Goal: Task Accomplishment & Management: Manage account settings

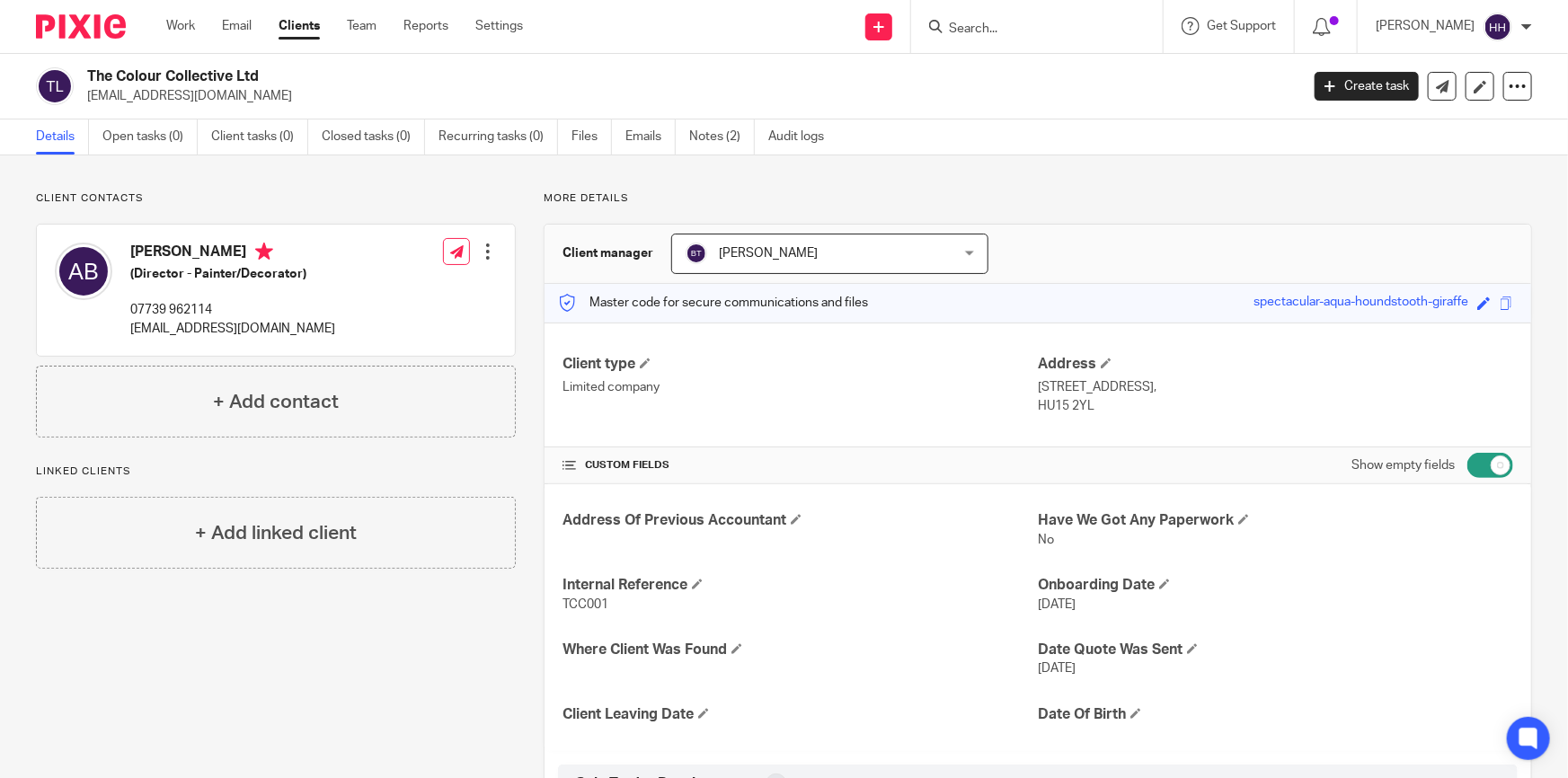
scroll to position [654, 0]
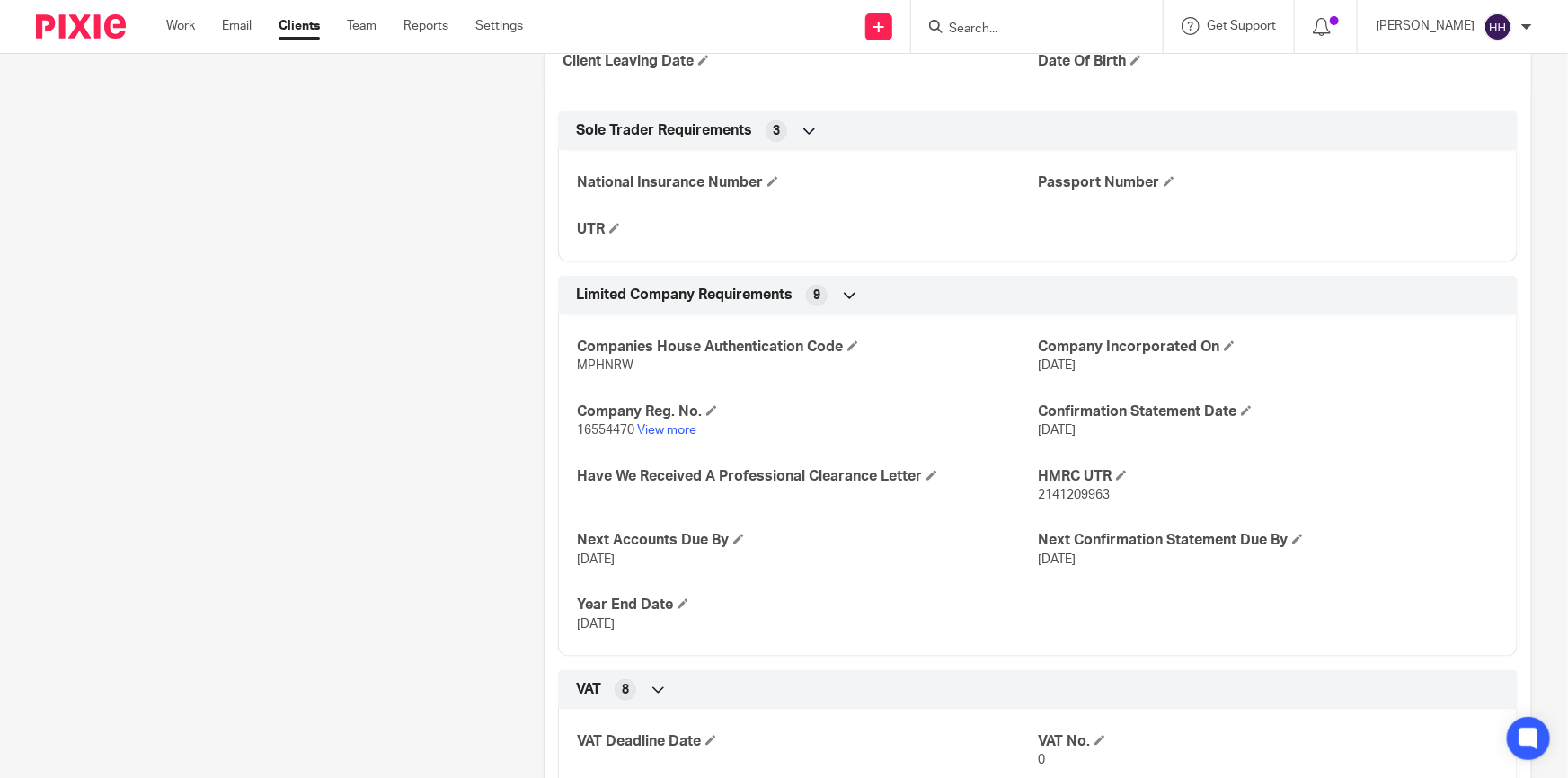
click at [1081, 28] on input "Search" at bounding box center [1028, 29] width 162 height 16
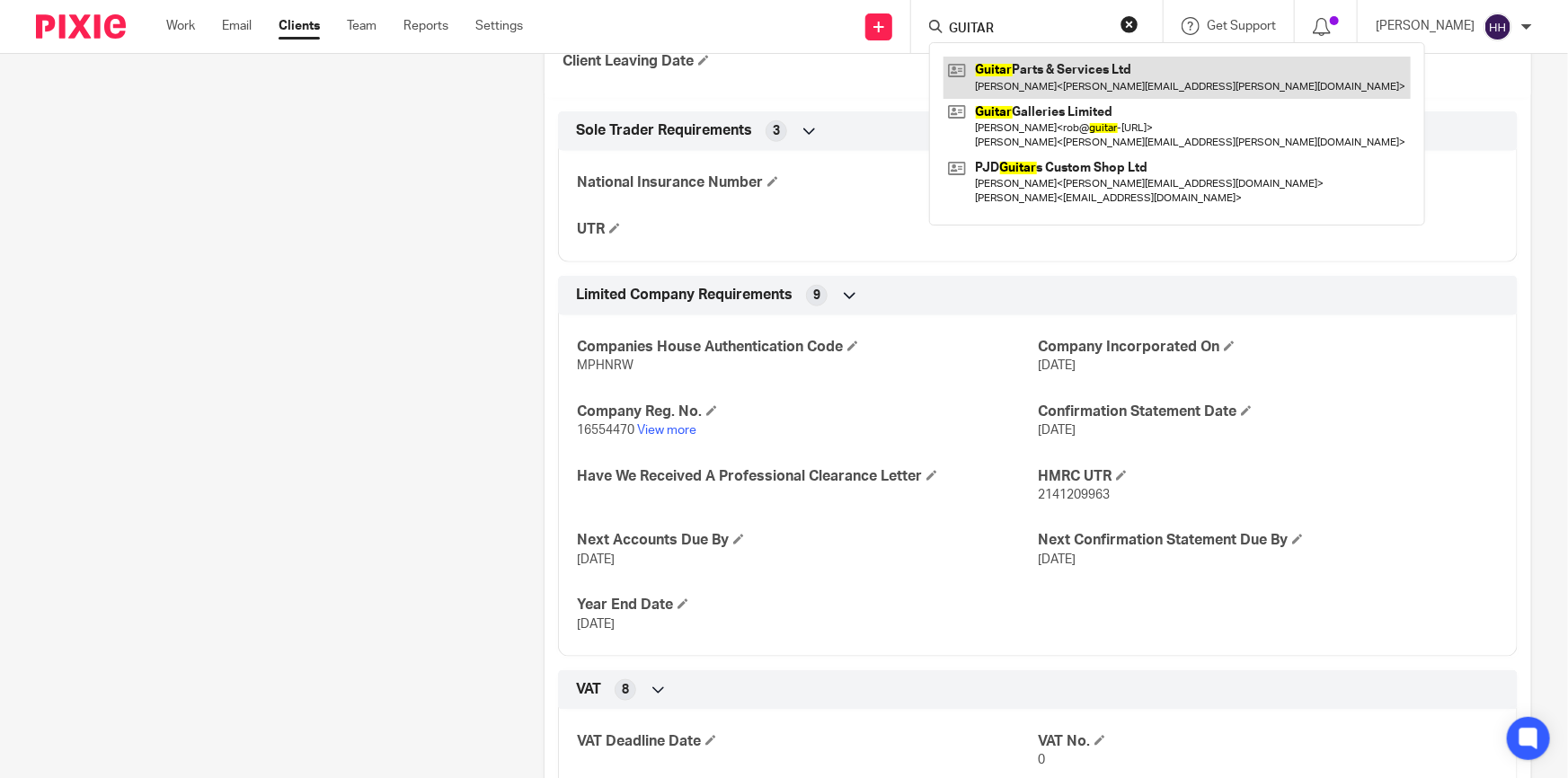
type input "GUITAR"
click at [1061, 87] on link at bounding box center [1178, 77] width 468 height 41
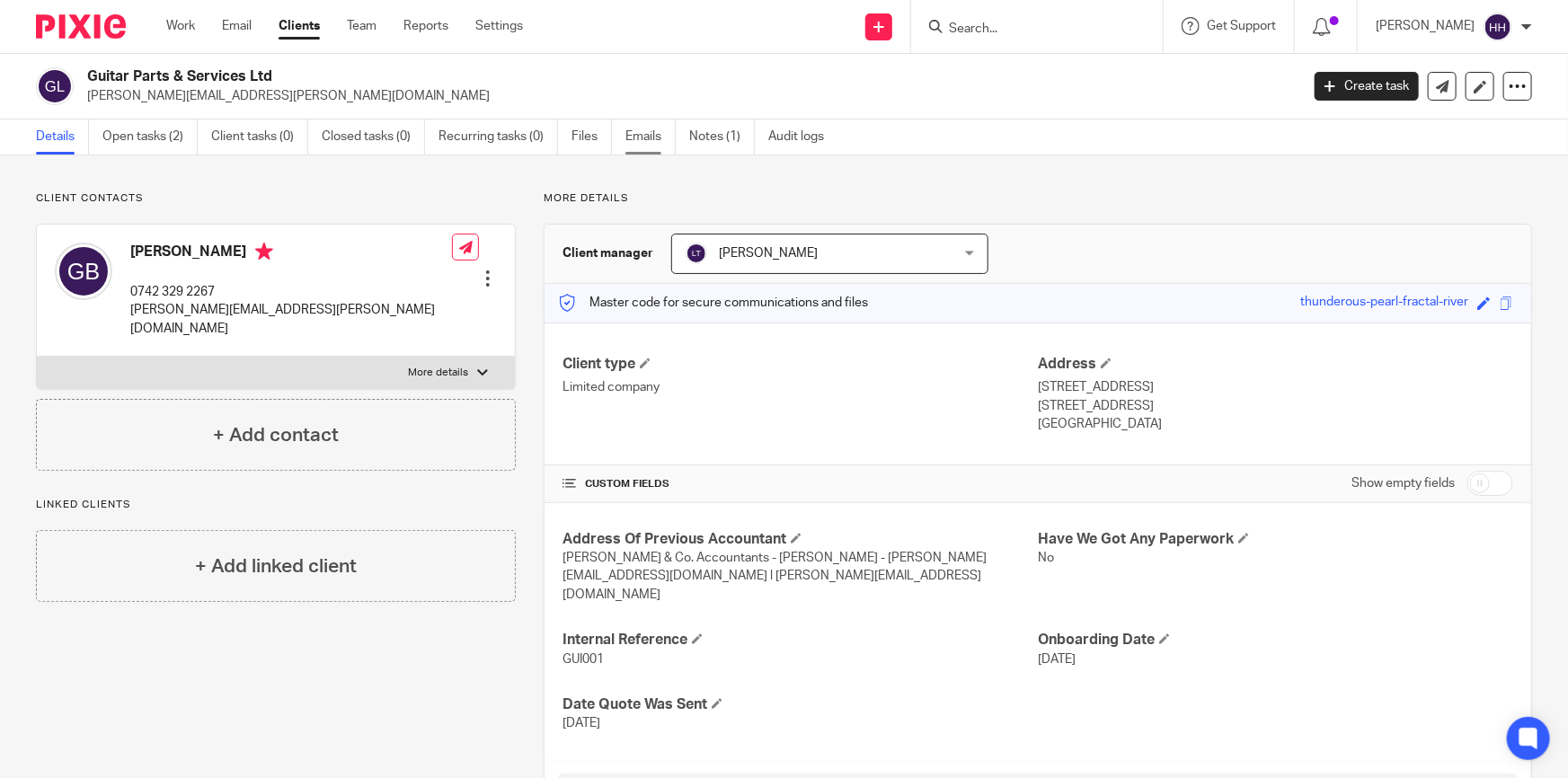
click at [659, 142] on link "Emails" at bounding box center [650, 137] width 50 height 35
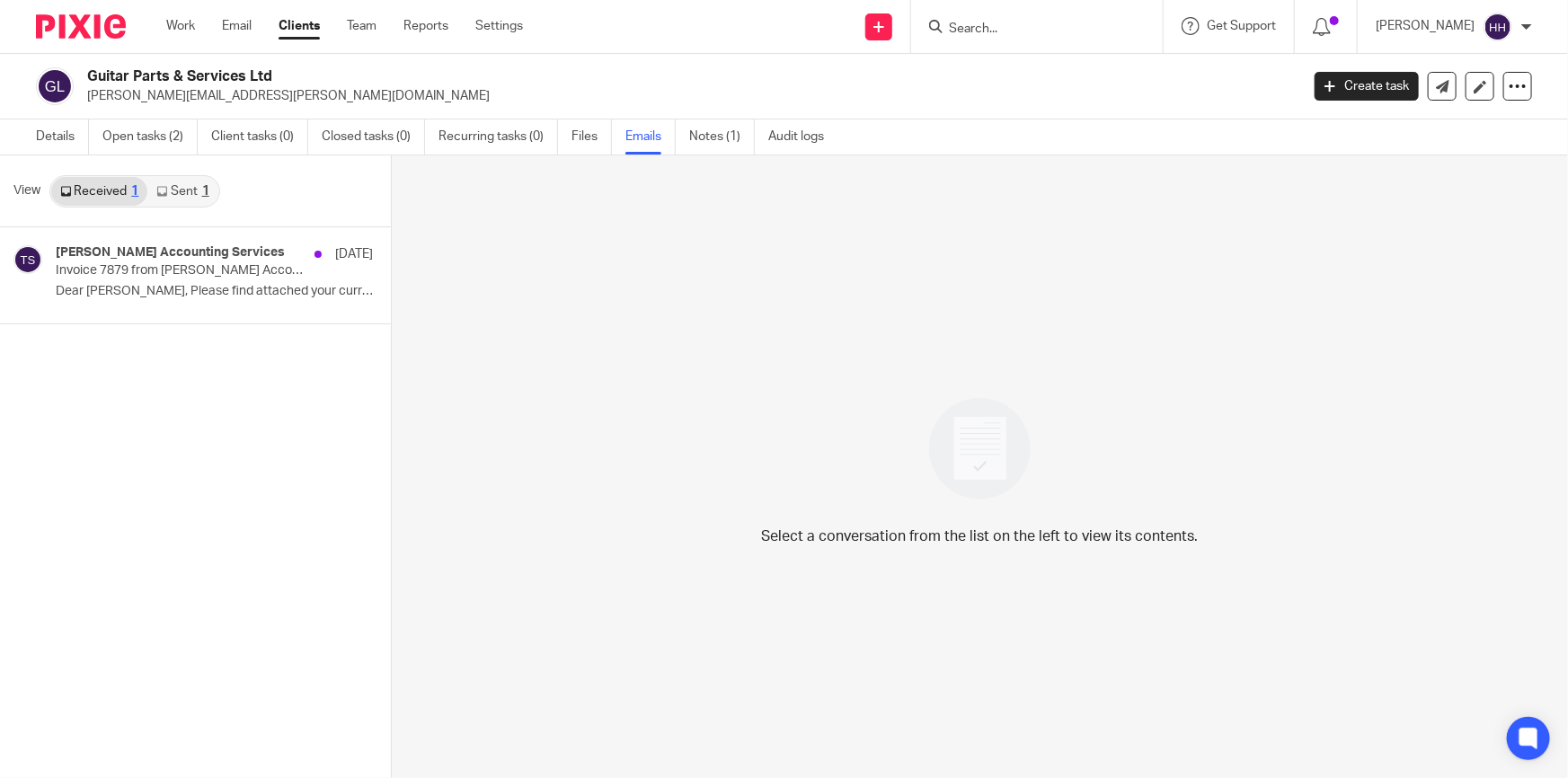
click at [211, 191] on link "Sent 1" at bounding box center [182, 191] width 70 height 28
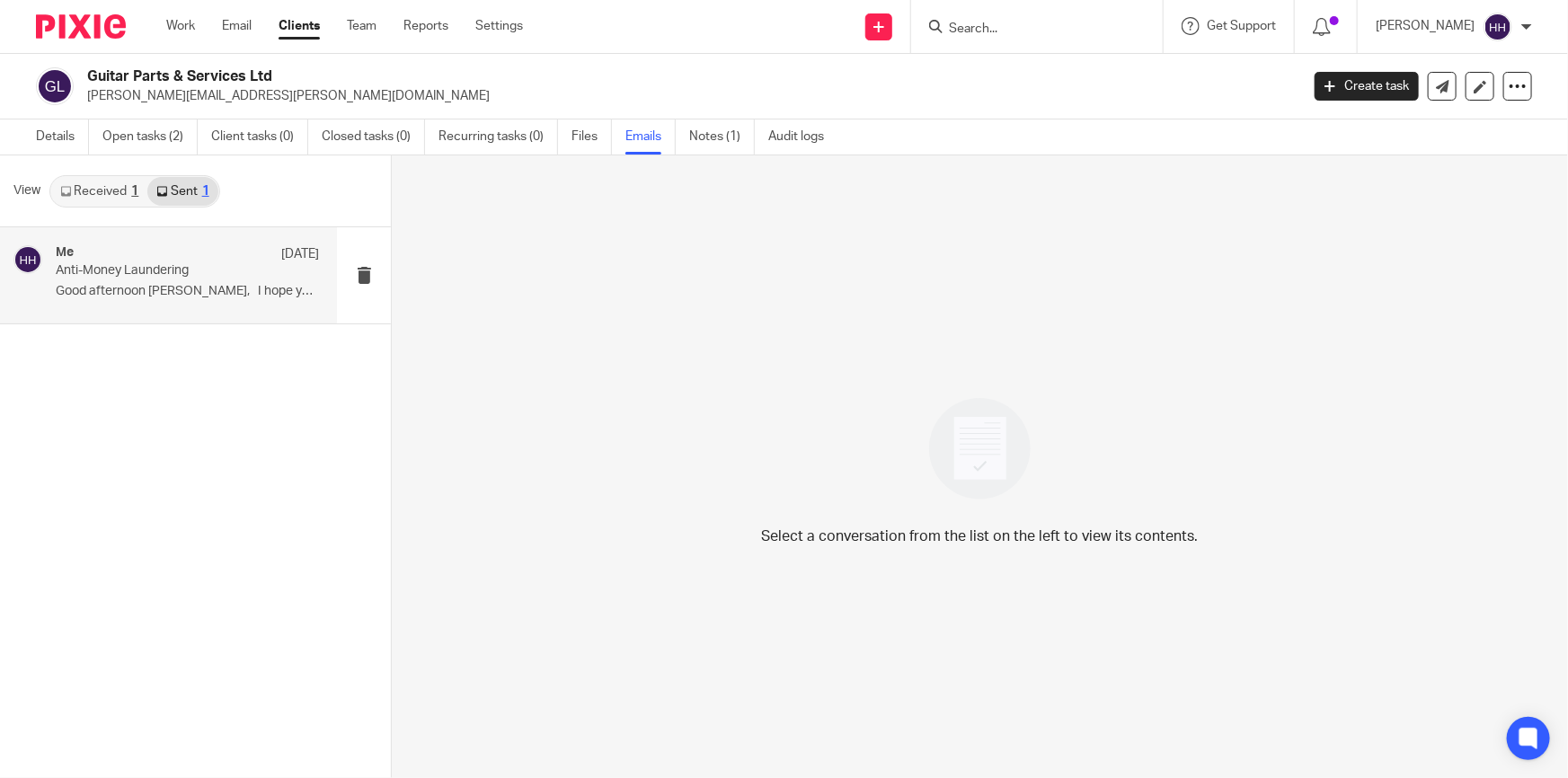
click at [98, 269] on p "Anti-Money Laundering" at bounding box center [161, 271] width 211 height 15
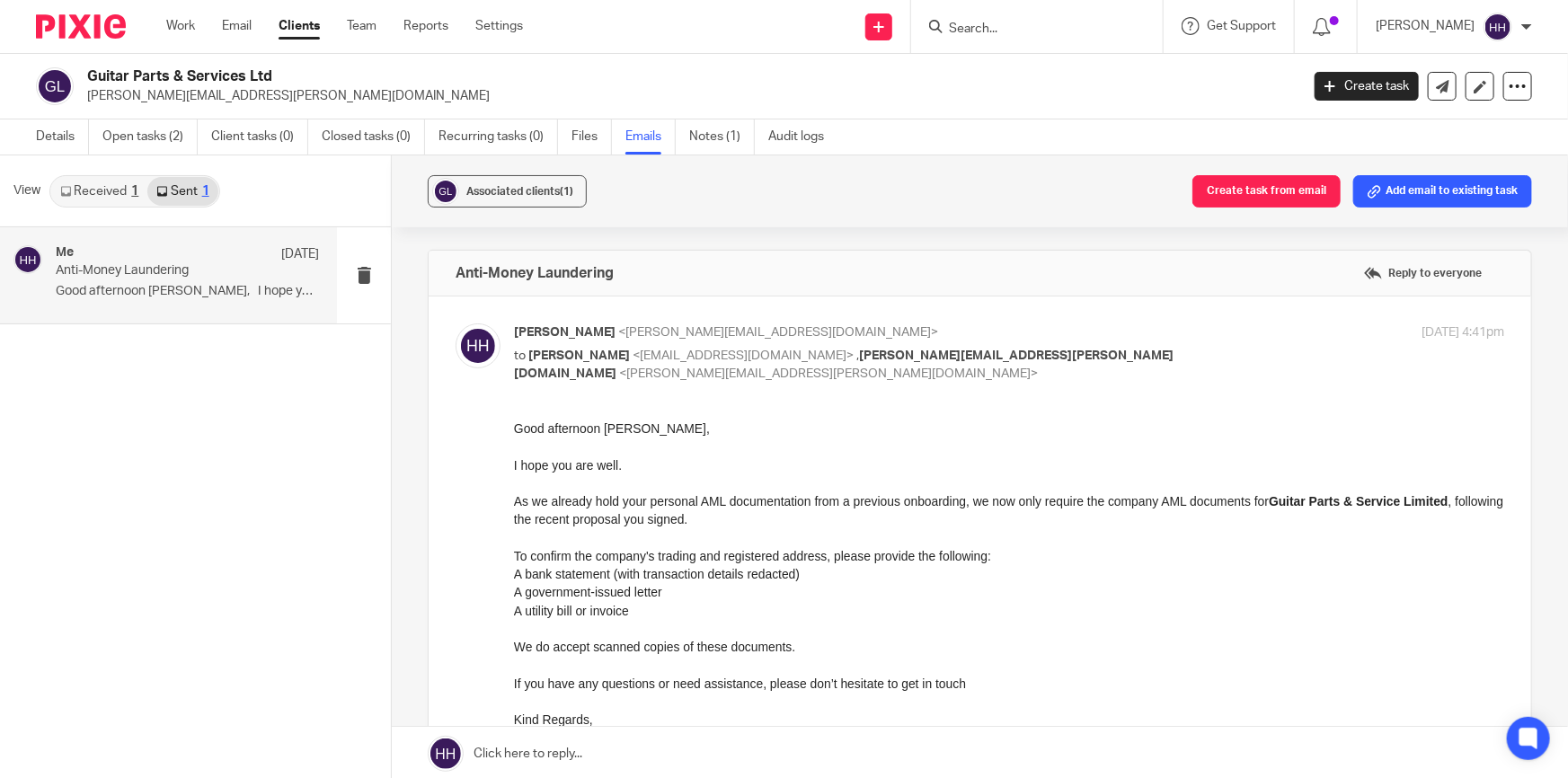
drag, startPoint x: 518, startPoint y: 426, endPoint x: 678, endPoint y: 596, distance: 233.5
click at [678, 596] on div "Good afternoon Gavin, I hope you are well. As we already hold your personal AML…" at bounding box center [1009, 583] width 990 height 328
click at [685, 544] on p at bounding box center [1009, 537] width 990 height 18
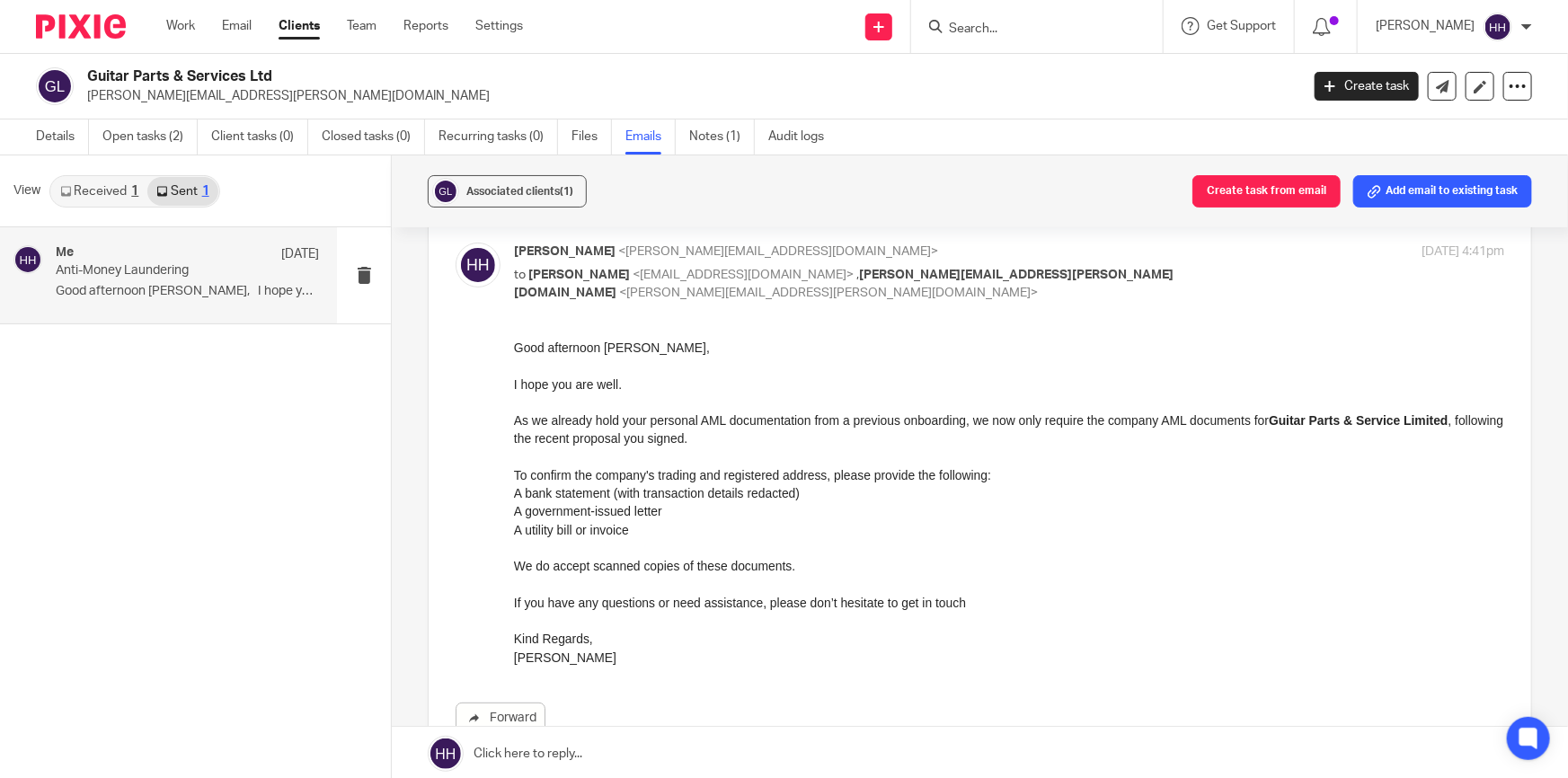
scroll to position [162, 0]
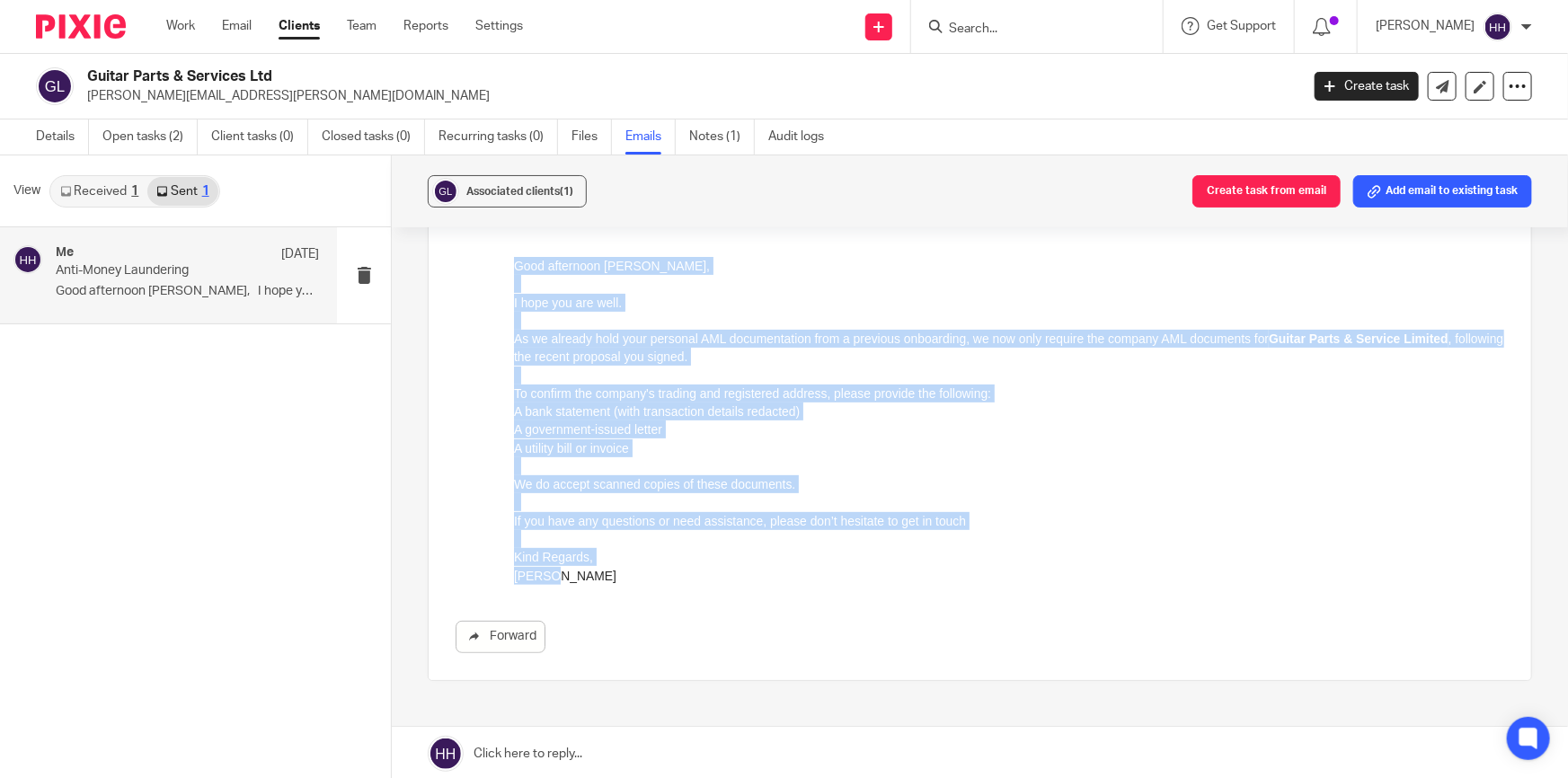
drag, startPoint x: 561, startPoint y: 579, endPoint x: 1024, endPoint y: 506, distance: 468.7
click html "Good afternoon Gavin, I hope you are well. As we already hold your personal AML…"
copy div "Good afternoon Gavin, I hope you are well. As we already hold your personal AML…"
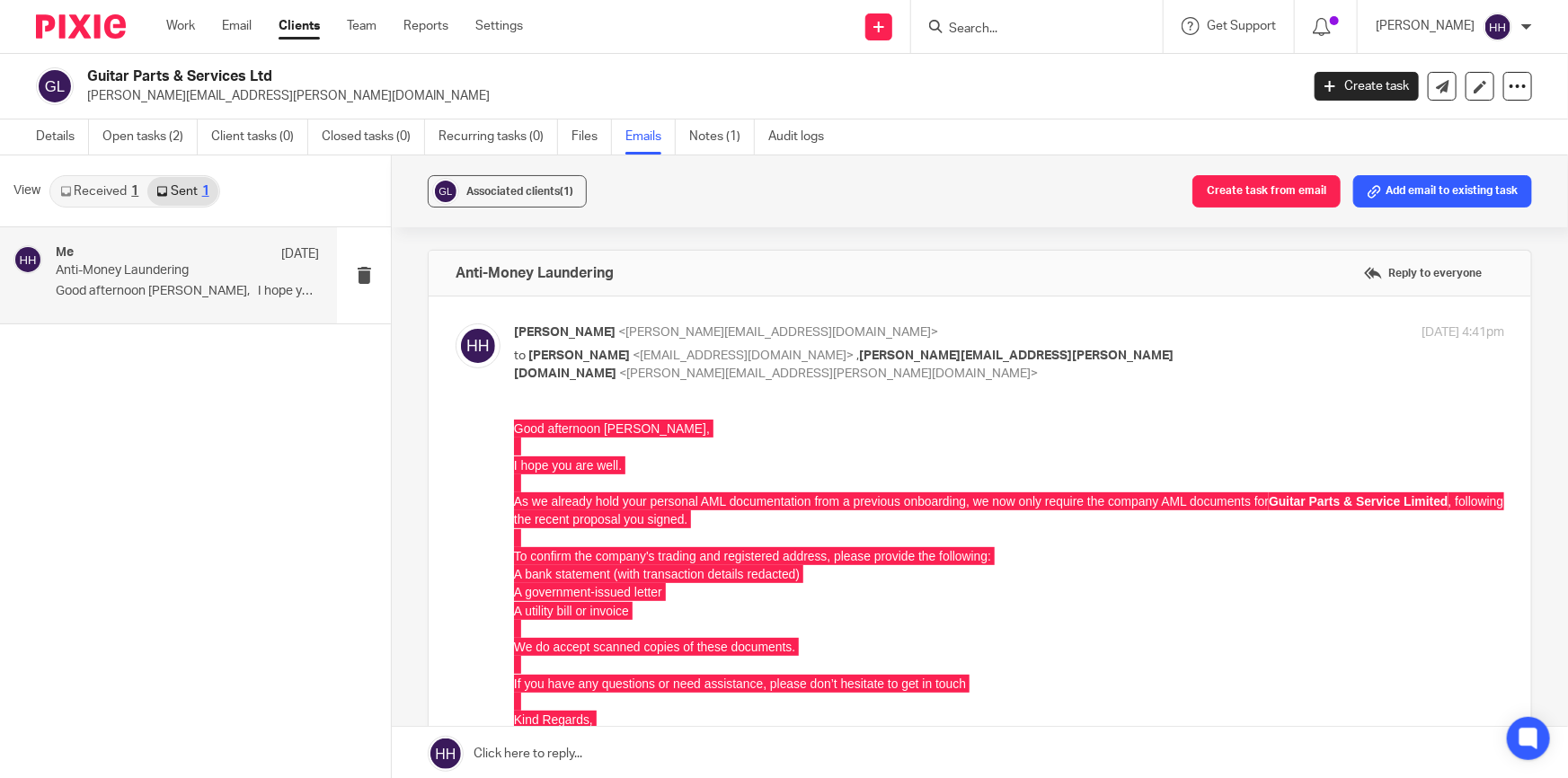
click at [1073, 134] on div "Details Open tasks (2) Client tasks (0) Closed tasks (0) Recurring tasks (0) Fi…" at bounding box center [784, 138] width 1568 height 36
click at [883, 184] on div "Associated clients (1) Create task from email Add email to existing task" at bounding box center [980, 191] width 1176 height 72
click at [1432, 72] on link at bounding box center [1442, 86] width 28 height 28
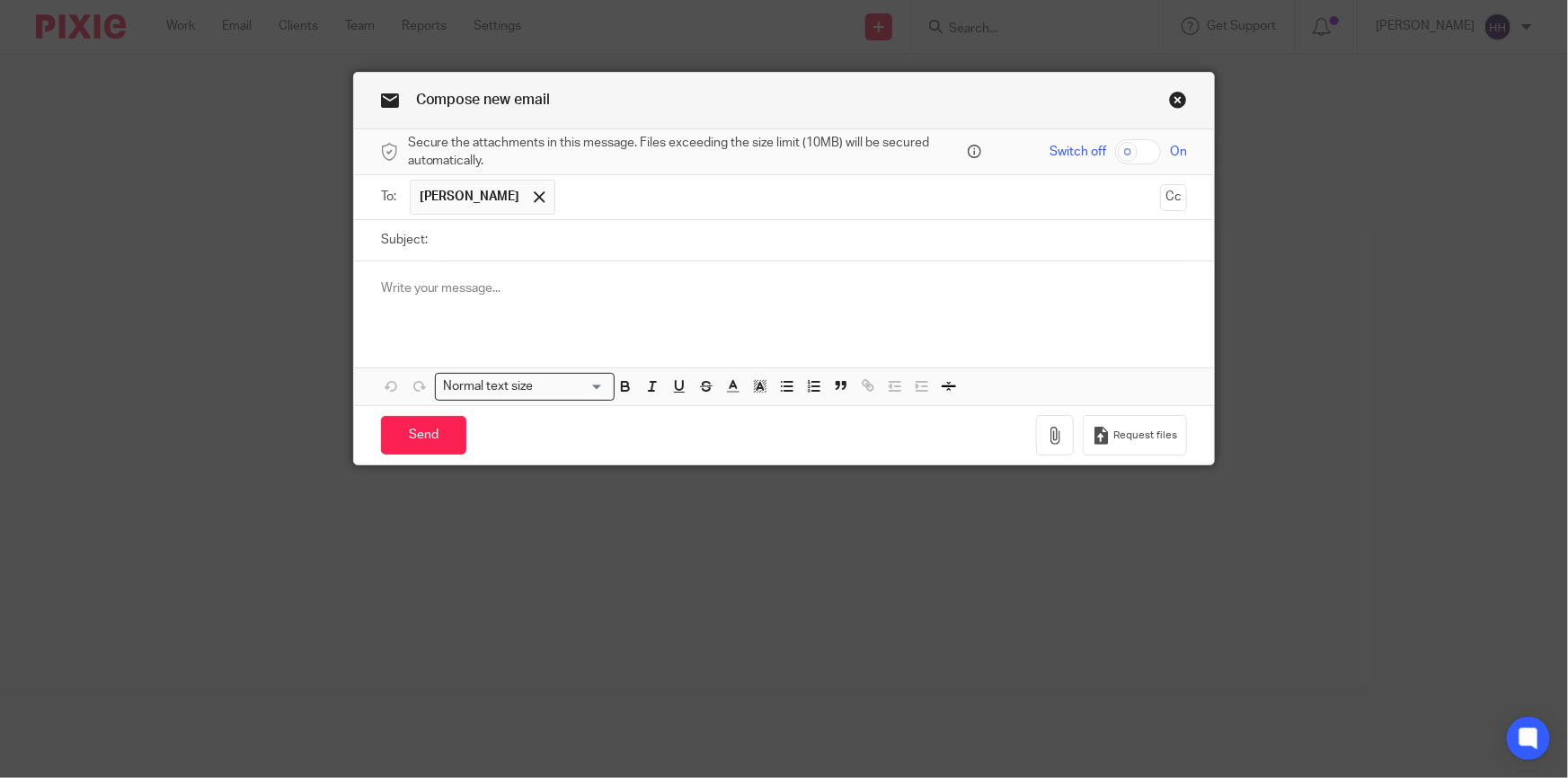
click at [485, 323] on div at bounding box center [784, 296] width 861 height 70
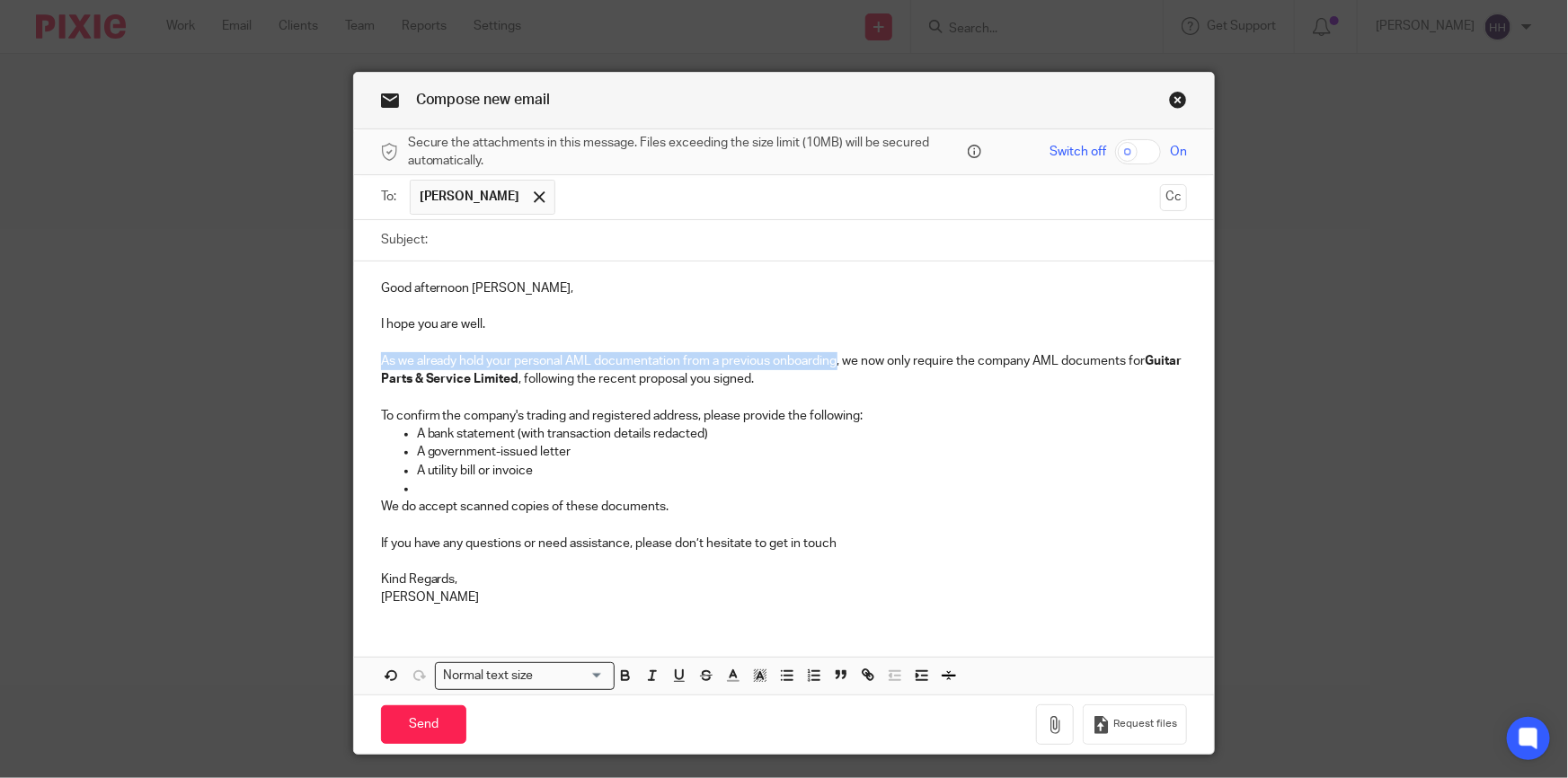
drag, startPoint x: 374, startPoint y: 358, endPoint x: 834, endPoint y: 357, distance: 460.0
click at [834, 357] on p "As we already hold your personal AML documentation from a previous onboarding, …" at bounding box center [784, 371] width 807 height 37
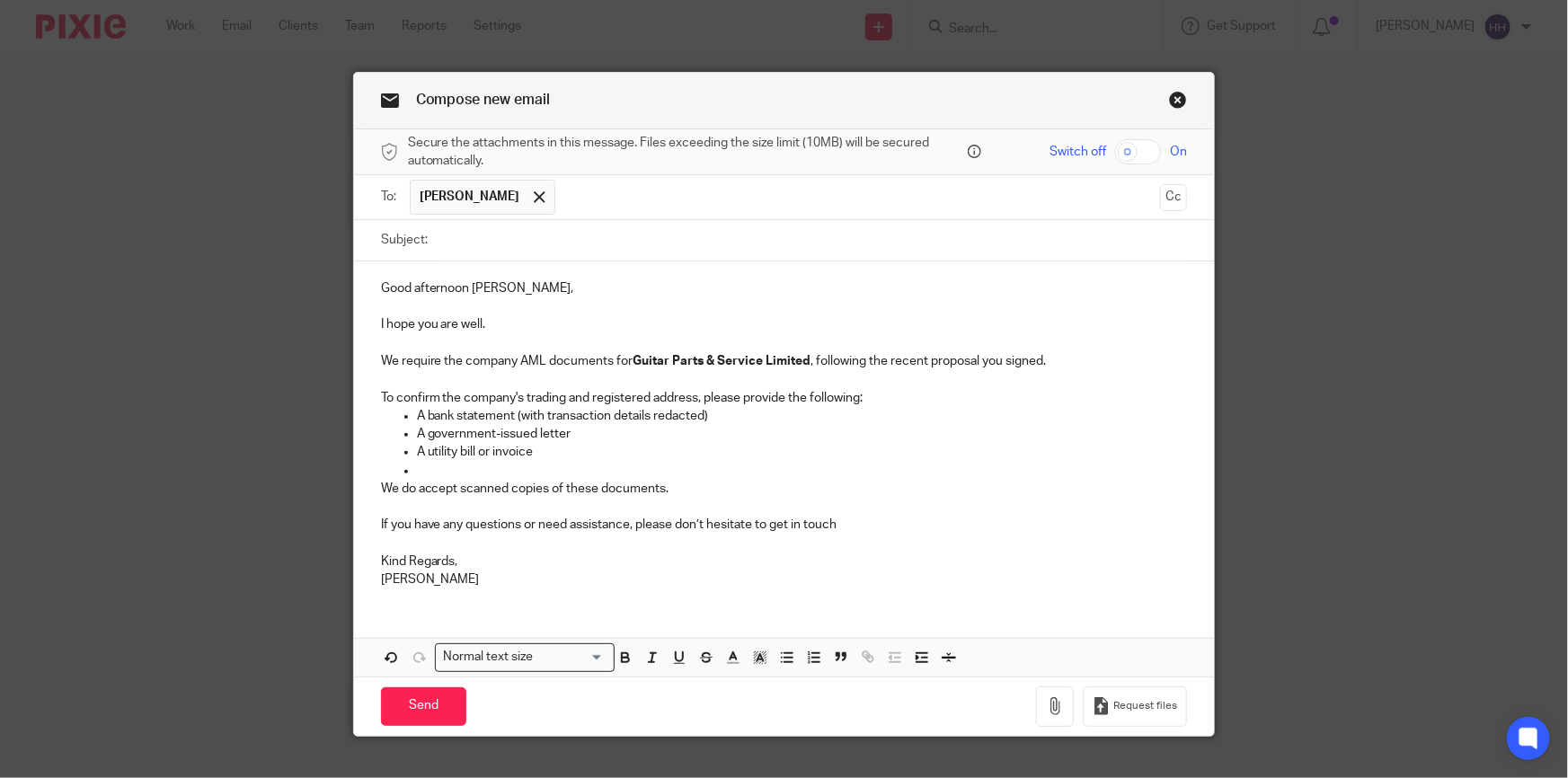
click at [459, 359] on p "We require the company AML documents for Guitar Parts & Service Limited , follo…" at bounding box center [784, 361] width 807 height 18
click at [434, 356] on p "We require the company AML documents for Guitar Parts & Service Limited , follo…" at bounding box center [784, 361] width 807 height 18
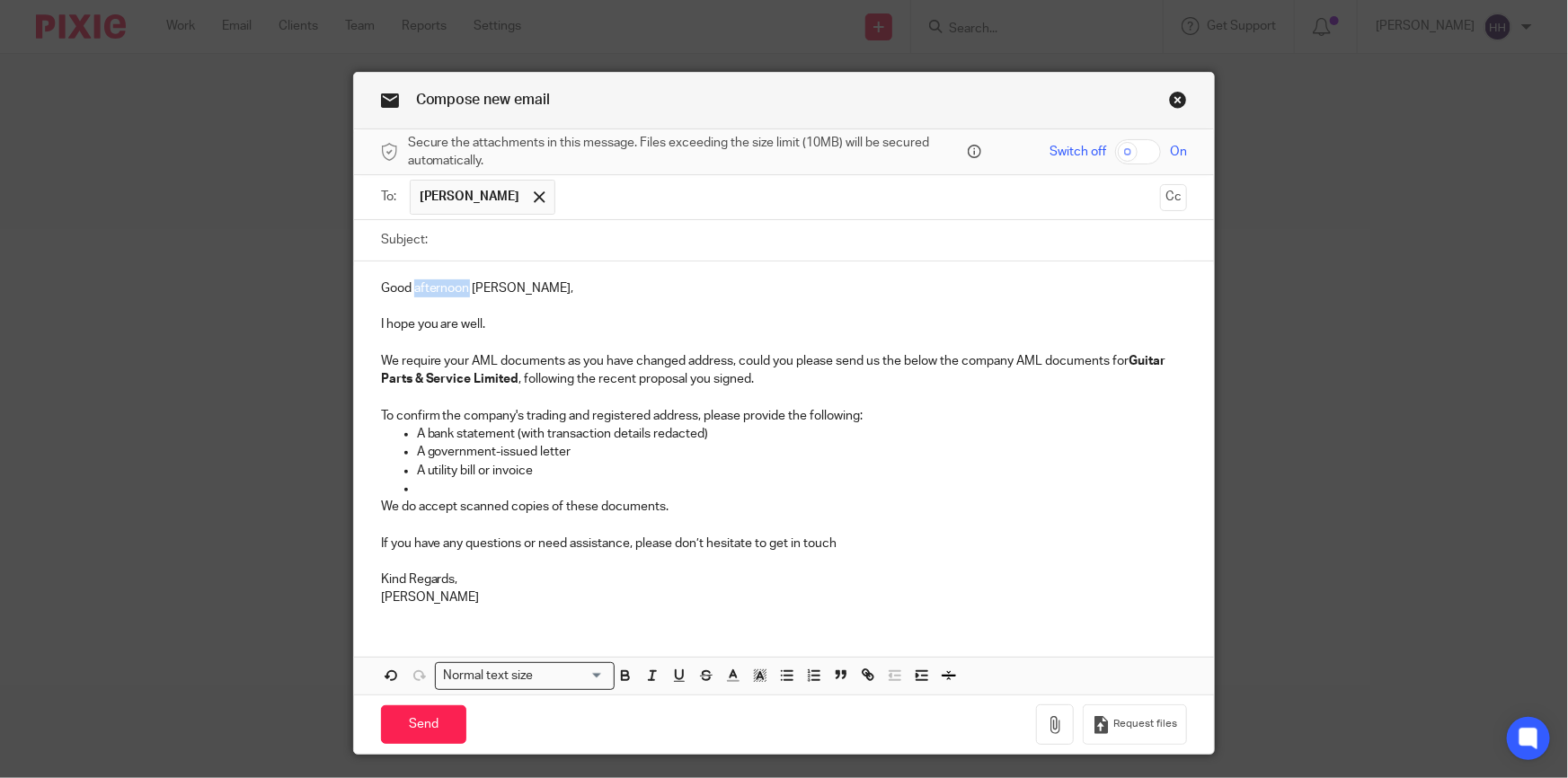
drag, startPoint x: 465, startPoint y: 288, endPoint x: 411, endPoint y: 286, distance: 54.0
click at [411, 286] on p "Good afternoon [PERSON_NAME]," at bounding box center [784, 288] width 807 height 18
click at [467, 258] on input "Subject:" at bounding box center [812, 240] width 751 height 41
type input "Anti-Money Laundering"
click at [512, 321] on p "I hope you are well." at bounding box center [784, 323] width 807 height 18
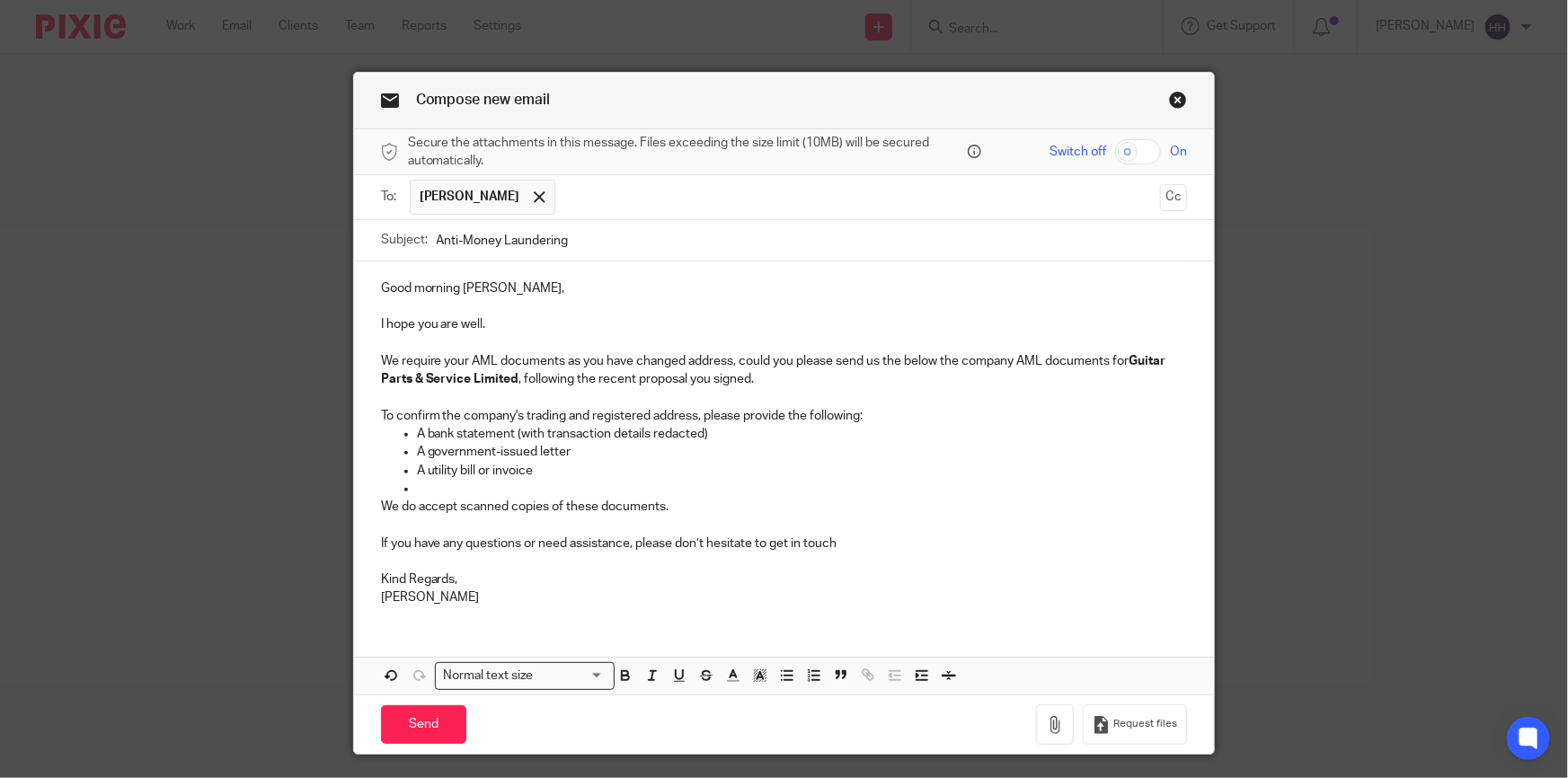
click at [447, 197] on span "[PERSON_NAME]" at bounding box center [470, 196] width 101 height 18
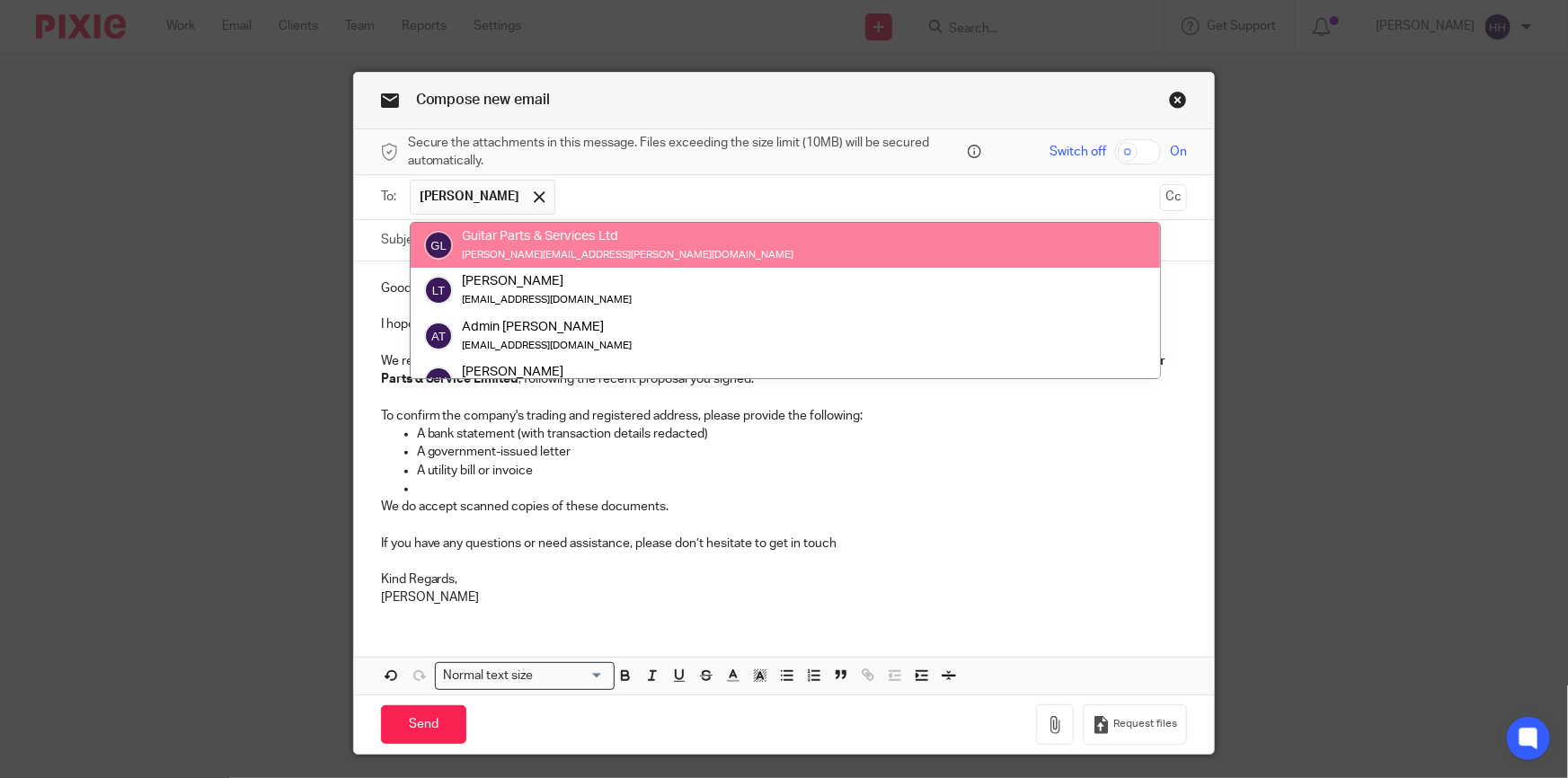
click at [510, 232] on div "Guitar Parts & Services Ltd" at bounding box center [628, 236] width 332 height 18
click at [602, 239] on div "Guitar Parts & Services Ltd" at bounding box center [628, 236] width 332 height 18
click at [588, 196] on input "text" at bounding box center [858, 197] width 588 height 35
click at [628, 207] on input "text" at bounding box center [858, 197] width 588 height 35
paste input "Gavin Bushby <gavinbushby@gmail.com>"
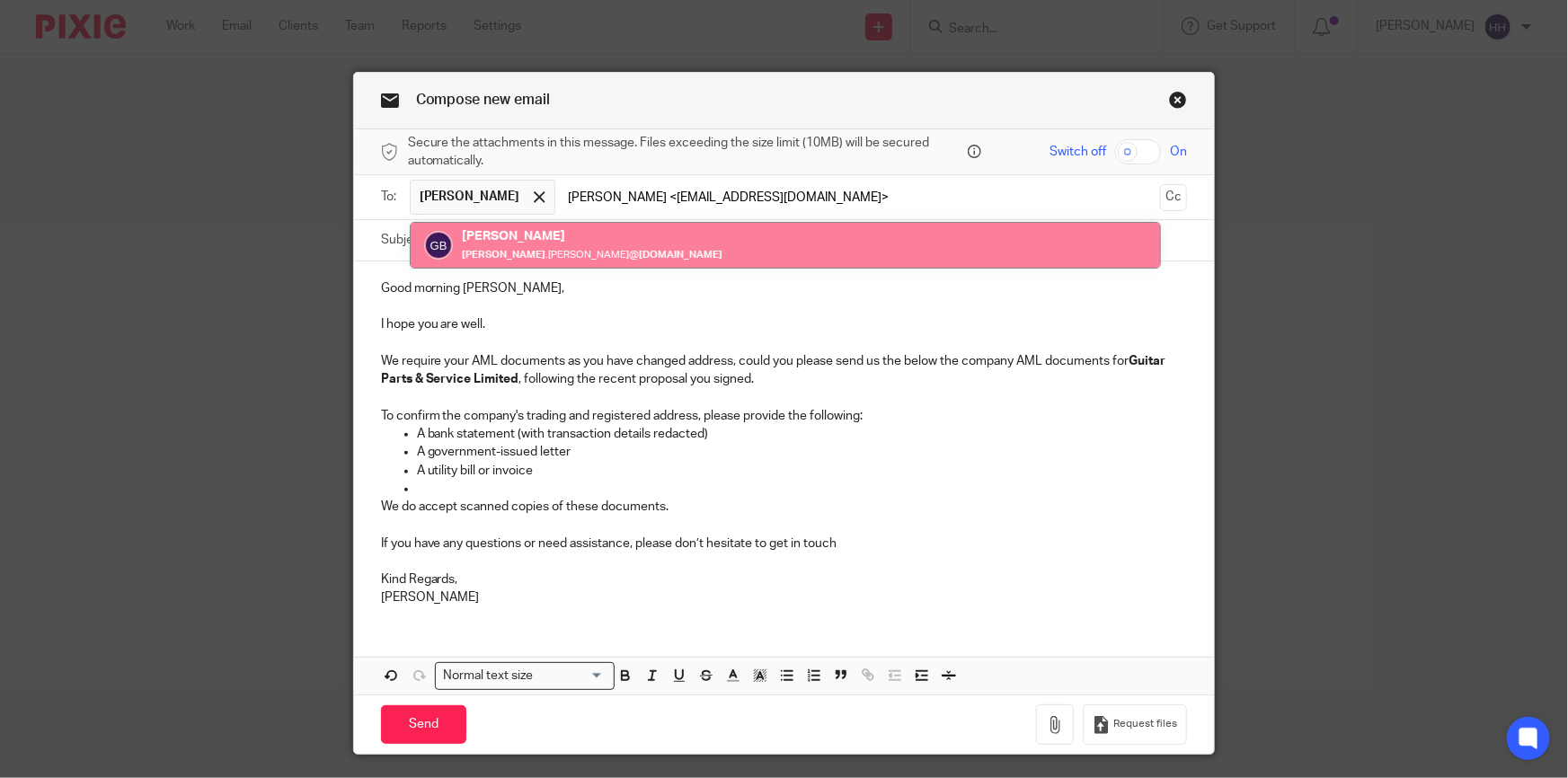
drag, startPoint x: 624, startPoint y: 194, endPoint x: 540, endPoint y: 194, distance: 84.0
click at [564, 194] on input "Gavin Bushby <gavinbushby@gmail.com>" at bounding box center [858, 197] width 588 height 35
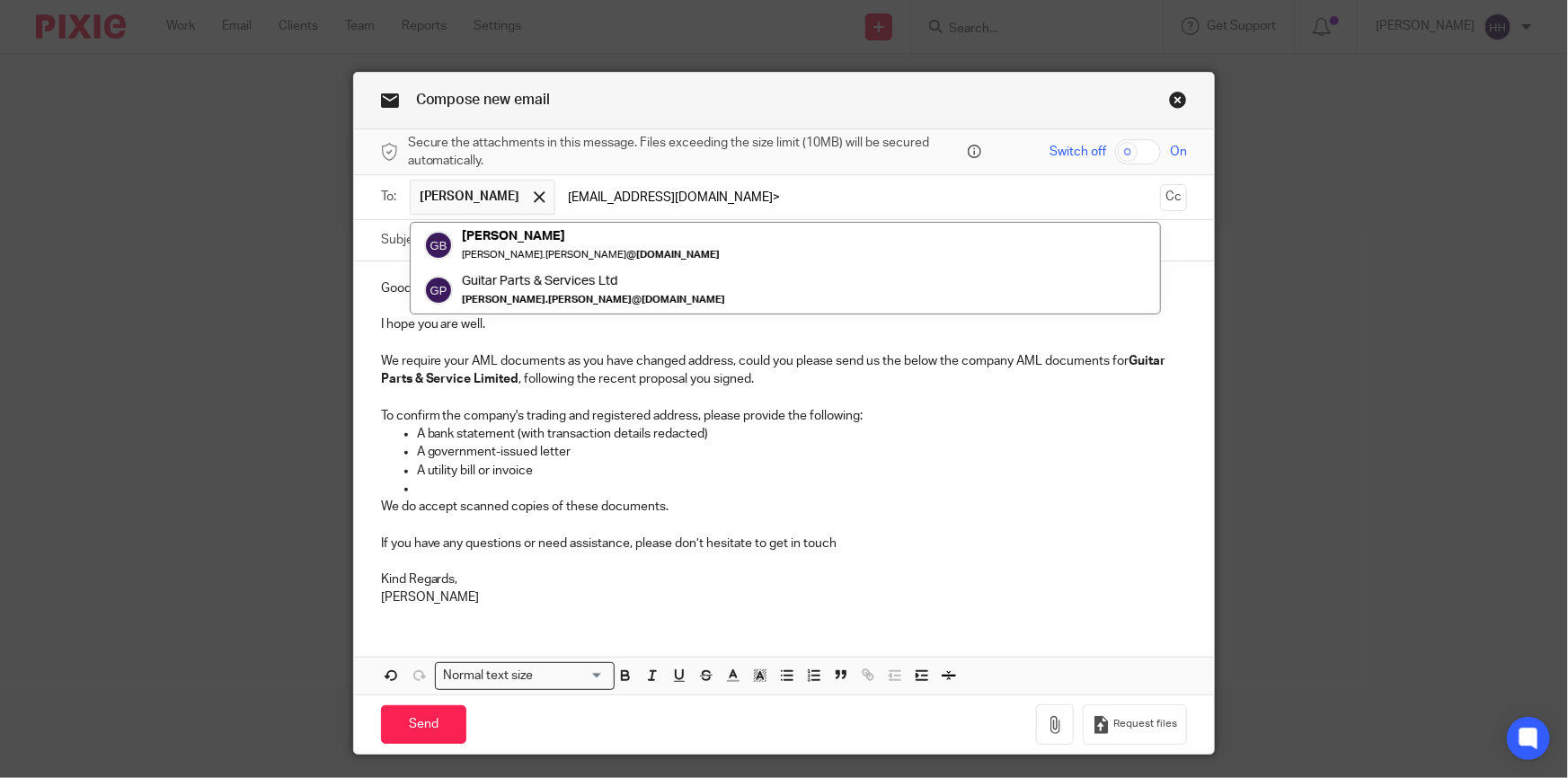
click at [724, 206] on input "gavinbushby@gmail.com>" at bounding box center [858, 197] width 588 height 35
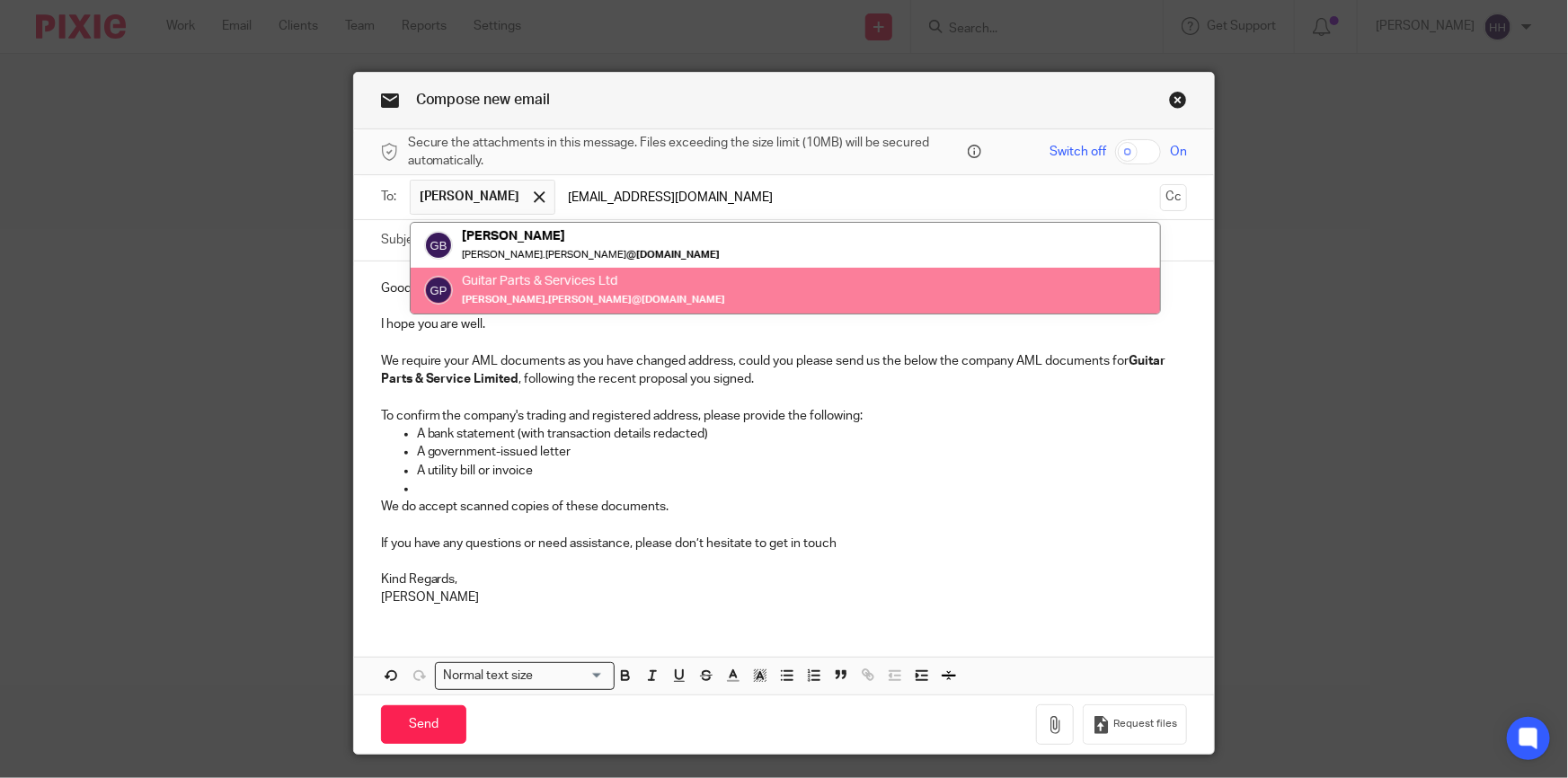
type input "gavinbushby@gmail.com"
click at [586, 474] on p "A utility bill or invoice" at bounding box center [802, 471] width 771 height 18
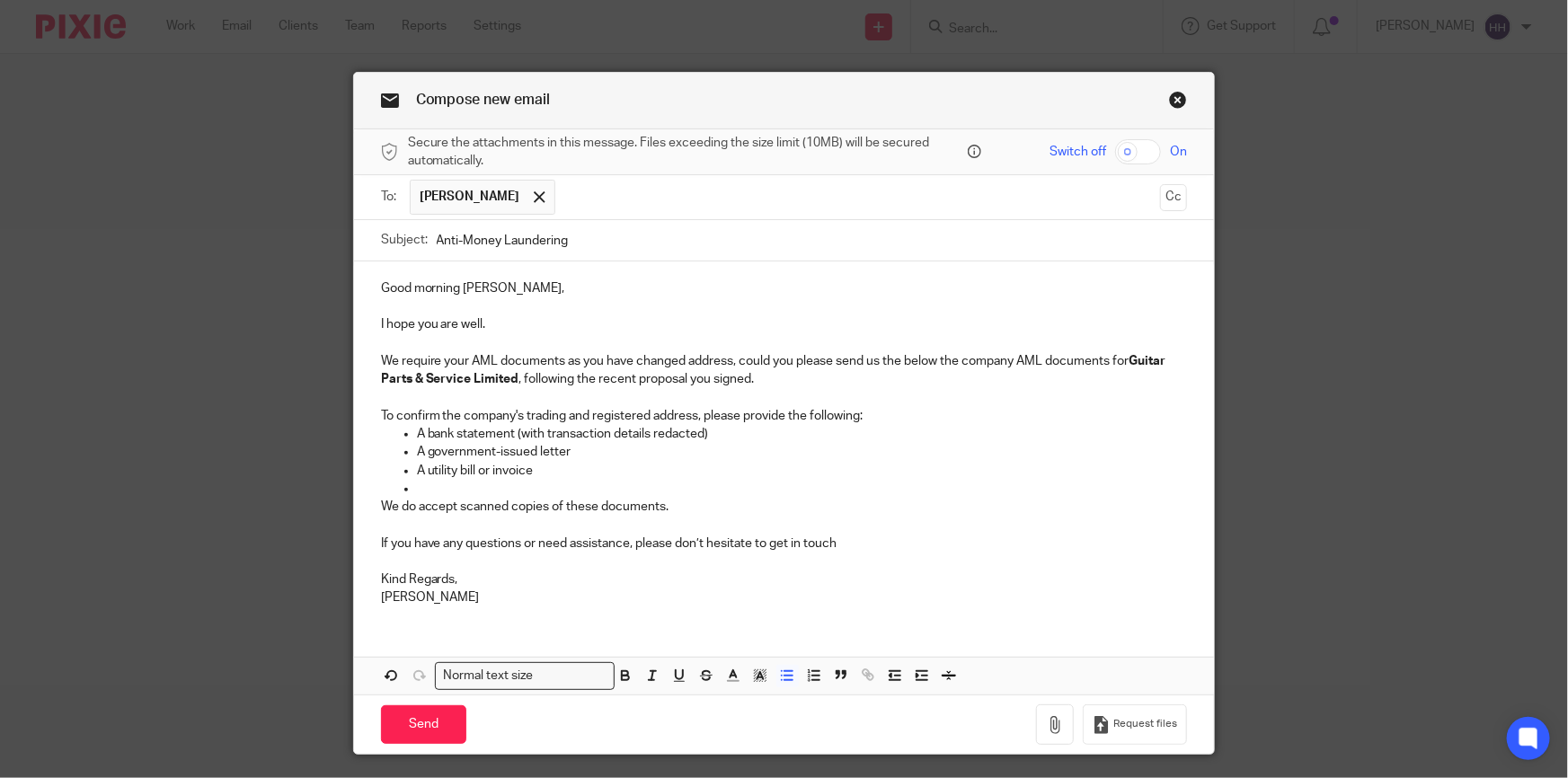
click at [712, 202] on input "text" at bounding box center [858, 197] width 588 height 35
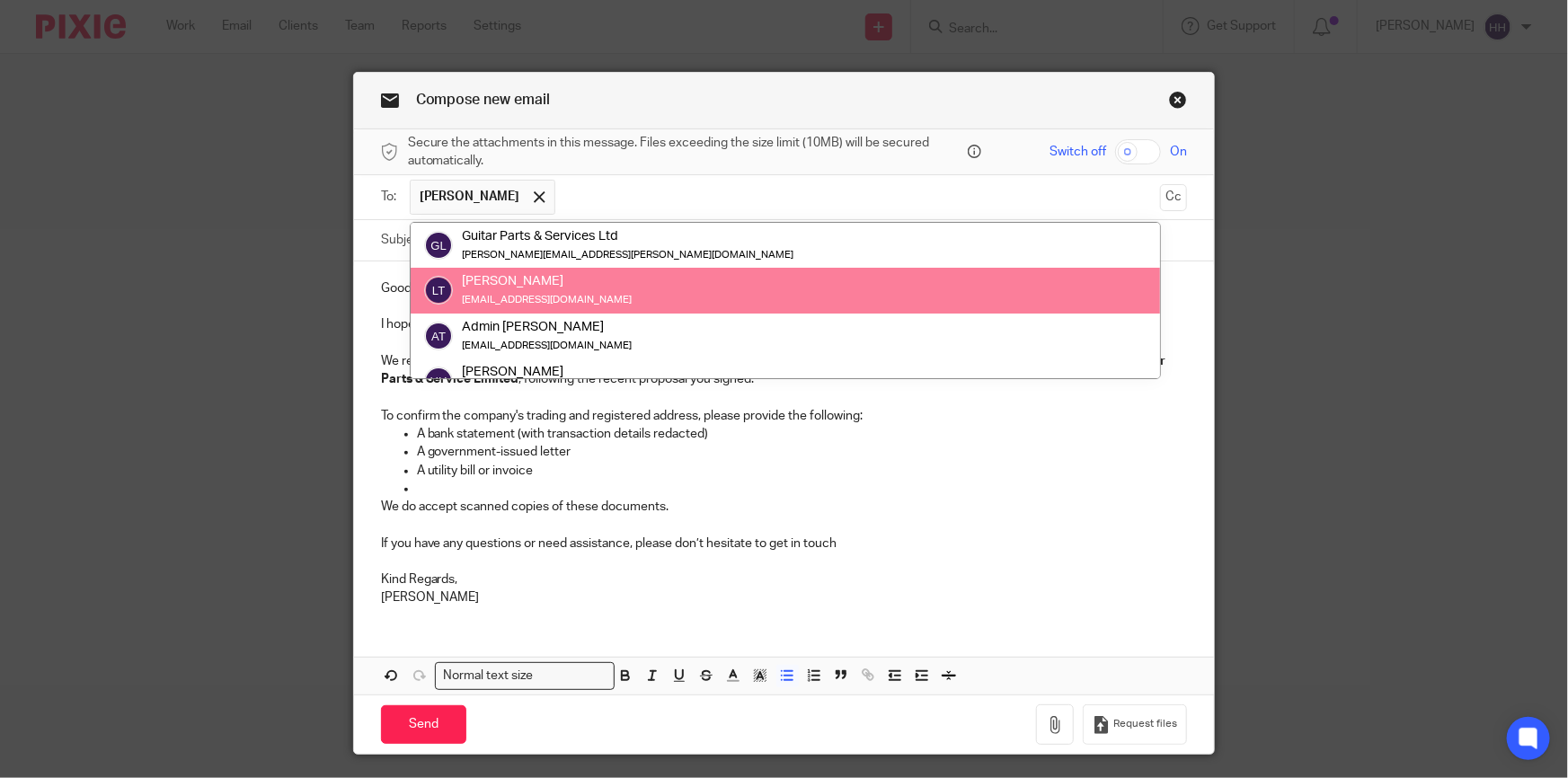
paste input "Gavin Bushby <gavinbushby@gmail.com>"
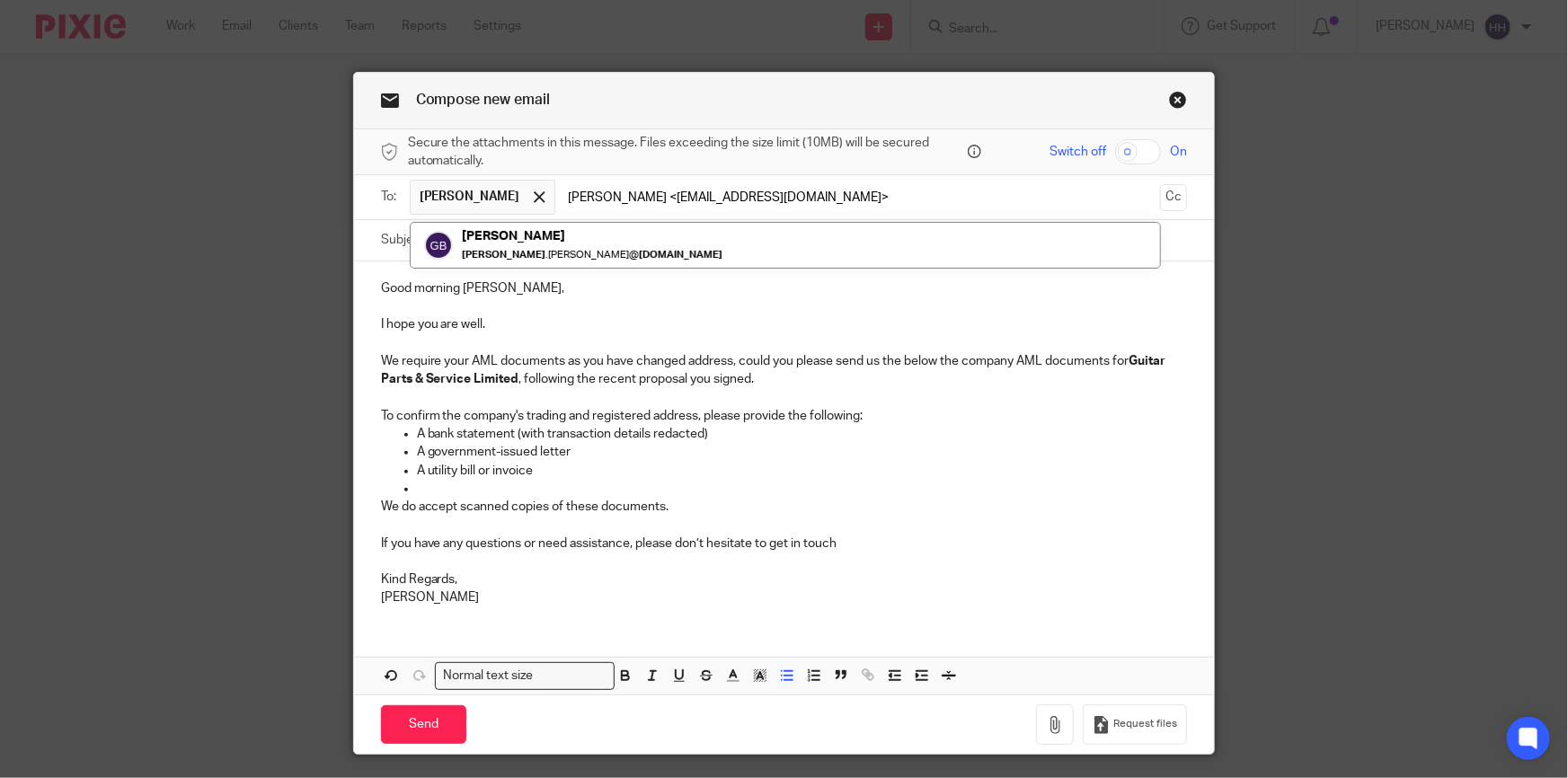
drag, startPoint x: 795, startPoint y: 196, endPoint x: 775, endPoint y: 195, distance: 20.0
click at [775, 195] on input "Gavin Bushby <gavinbushby@gmail.com>" at bounding box center [858, 197] width 588 height 35
drag, startPoint x: 625, startPoint y: 196, endPoint x: 540, endPoint y: 194, distance: 85.0
click at [564, 194] on input "Gavin Bushby <gavinbushby@gmail.com" at bounding box center [858, 197] width 588 height 35
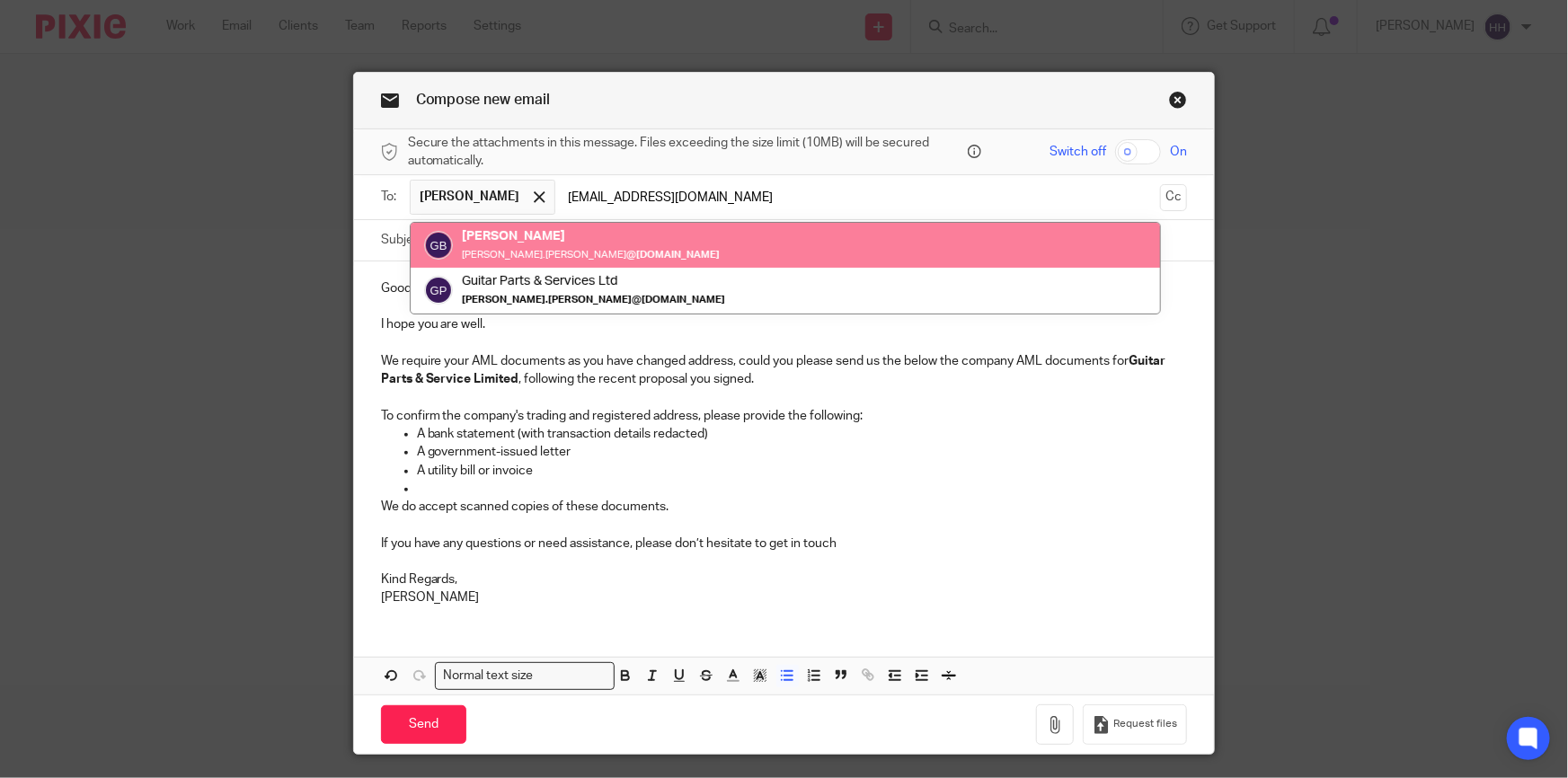
click at [924, 190] on input "gavinbushby@gmail.com" at bounding box center [858, 197] width 588 height 35
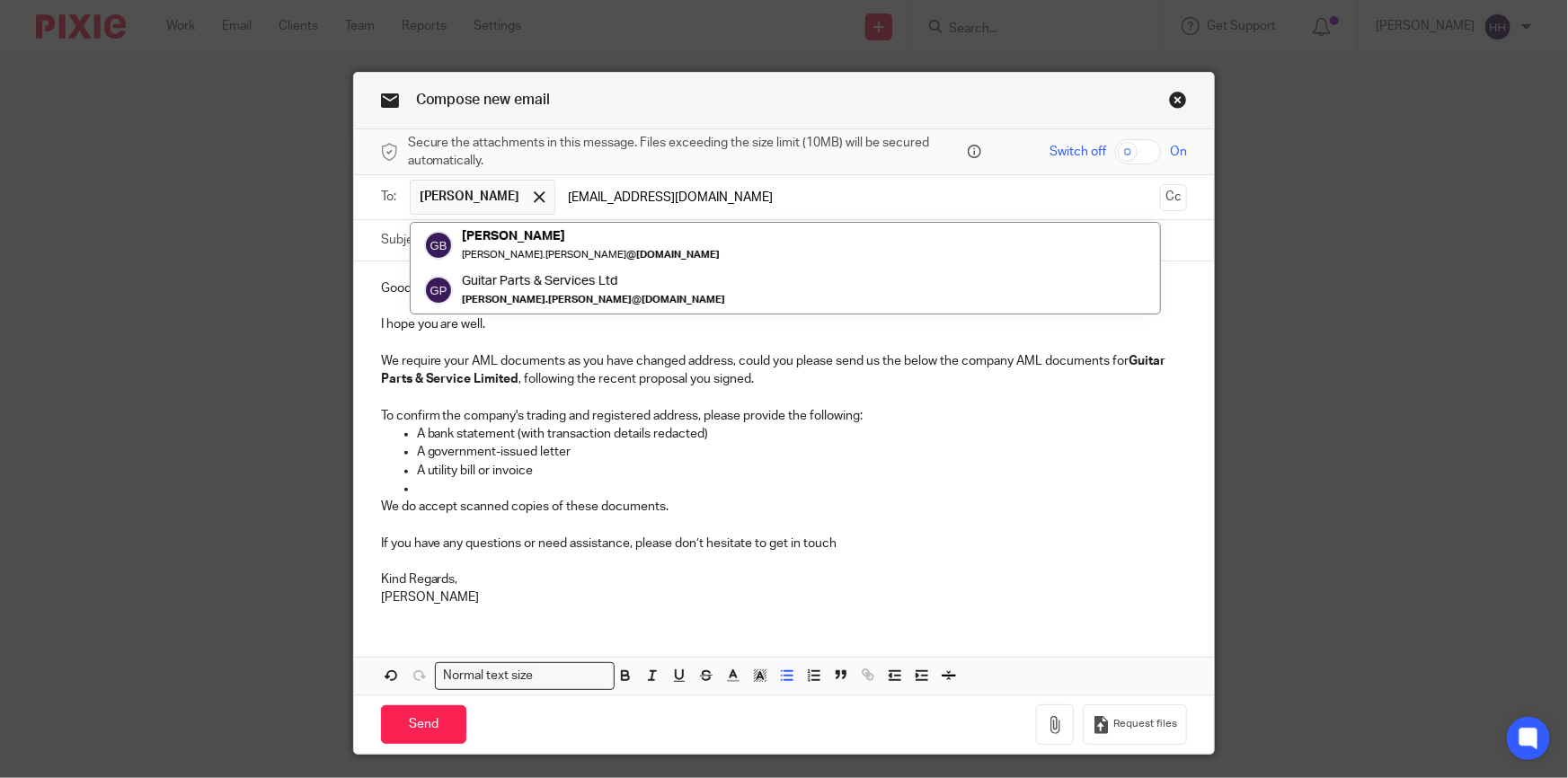
click at [692, 192] on input "gavinbushby@gmail.com" at bounding box center [858, 197] width 588 height 35
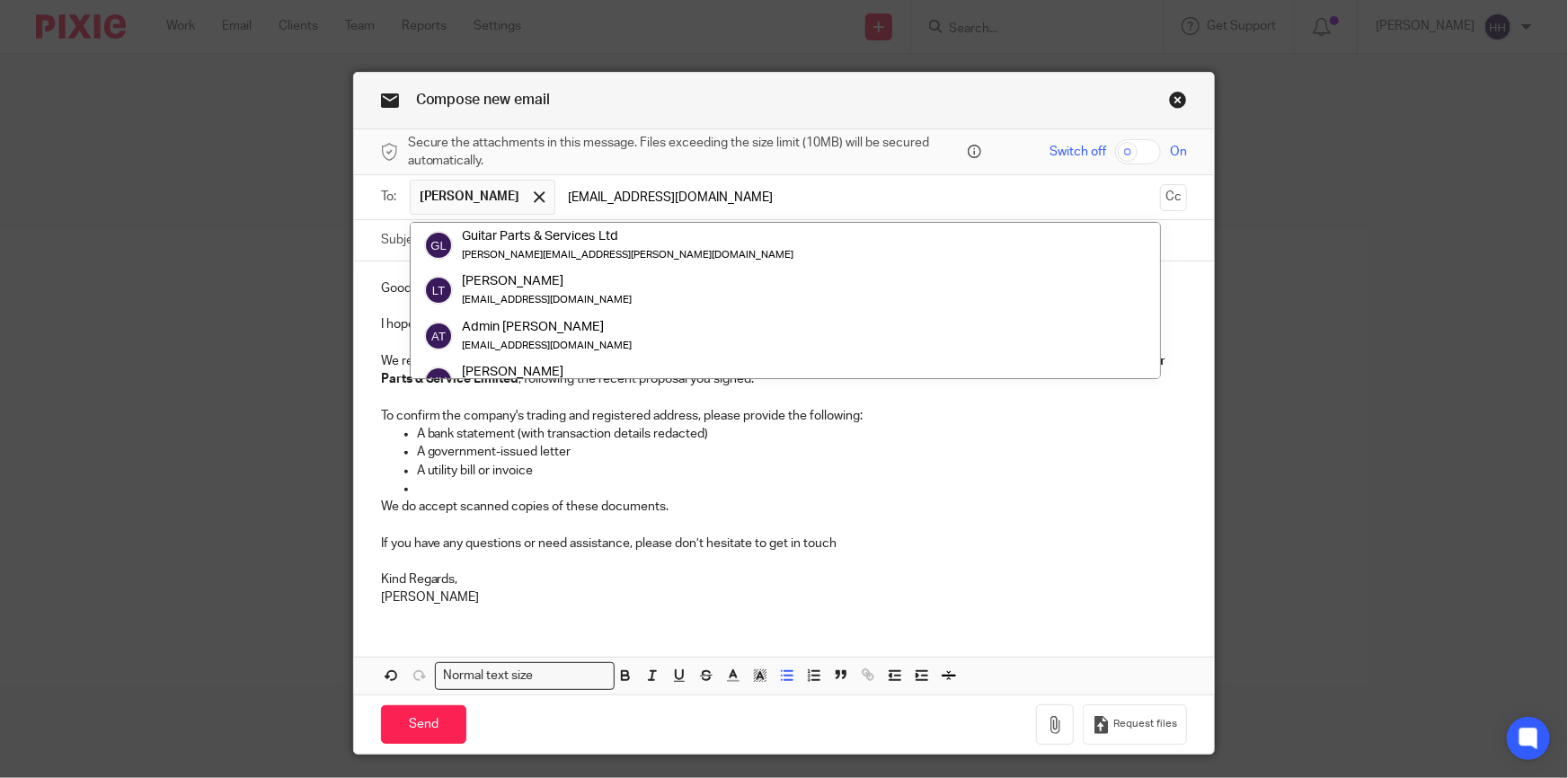
click at [692, 192] on input "gavinbushby@gmail.com" at bounding box center [858, 197] width 588 height 35
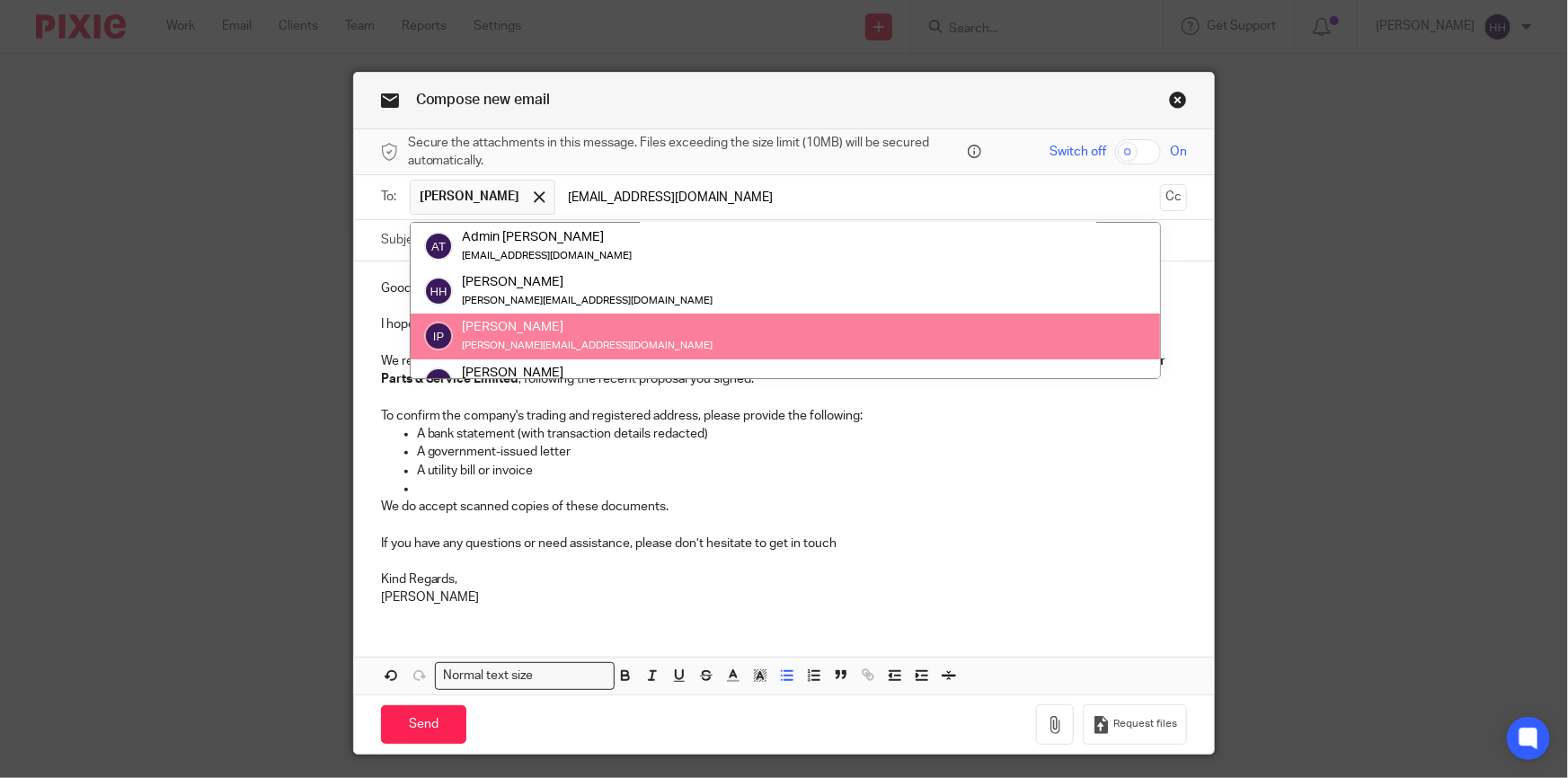
type input "gavinbushby@gmail.com"
click at [623, 457] on p "A government-issued letter" at bounding box center [802, 452] width 771 height 18
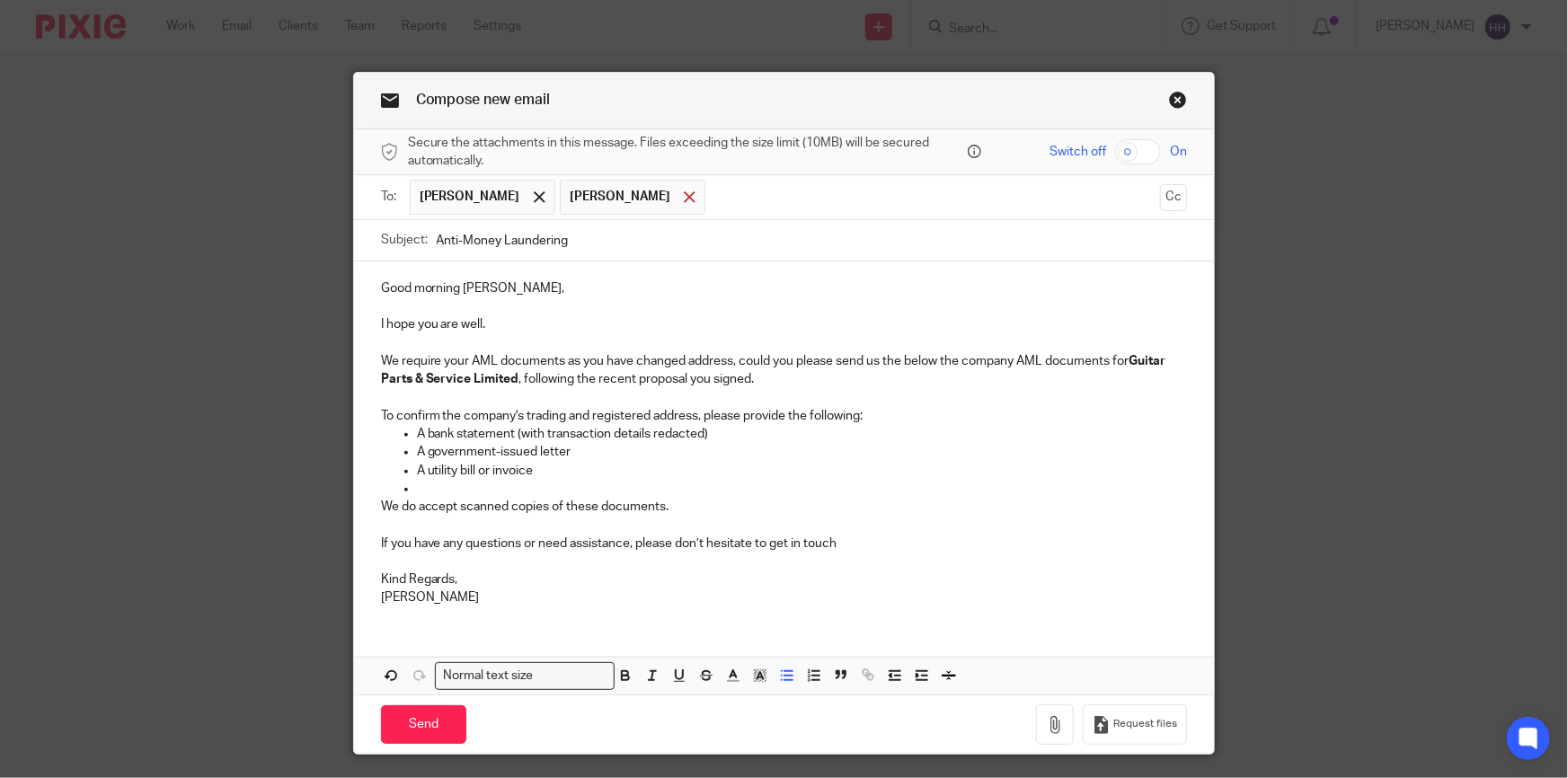
click at [684, 201] on span at bounding box center [689, 197] width 11 height 11
click at [602, 395] on p at bounding box center [784, 398] width 807 height 18
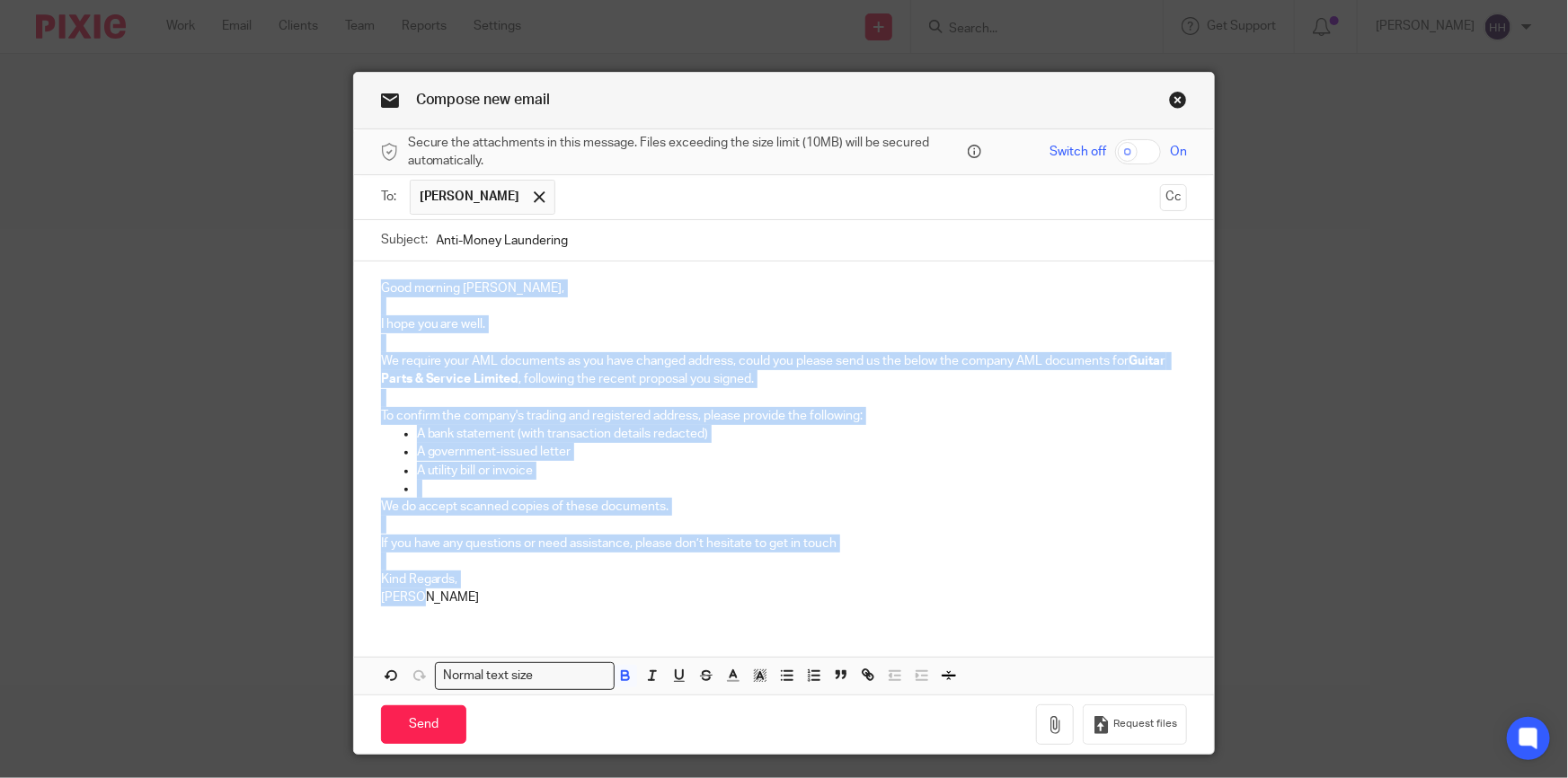
drag, startPoint x: 375, startPoint y: 285, endPoint x: 480, endPoint y: 594, distance: 326.4
click at [480, 594] on div "Good morning Gavin, I hope you are well. We require your AML documents as you h…" at bounding box center [784, 440] width 861 height 359
copy div "Good morning Gavin, I hope you are well. We require your AML documents as you h…"
click at [534, 191] on span at bounding box center [539, 197] width 11 height 11
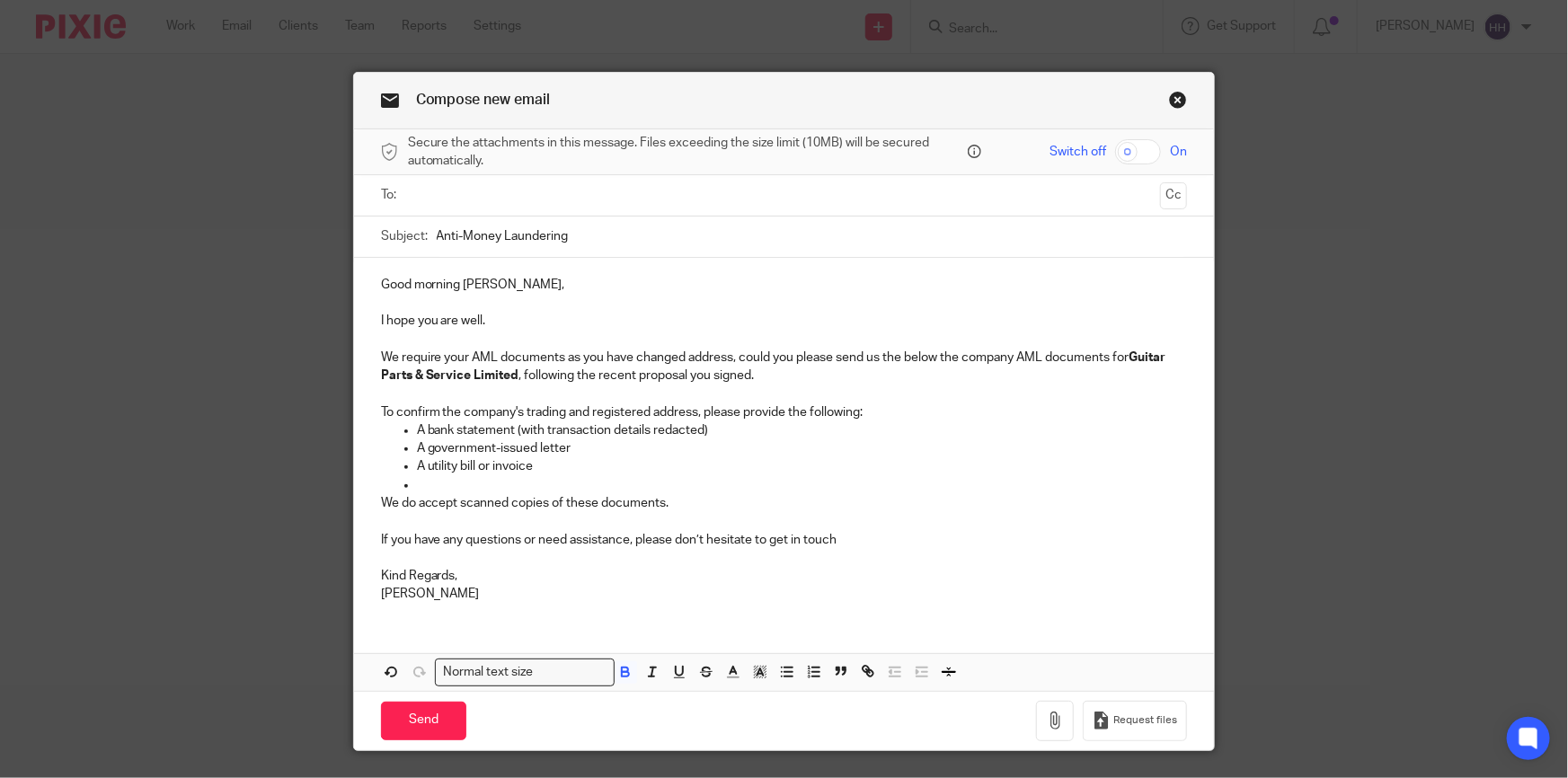
click at [1179, 101] on link "Close this dialog window" at bounding box center [1178, 103] width 18 height 25
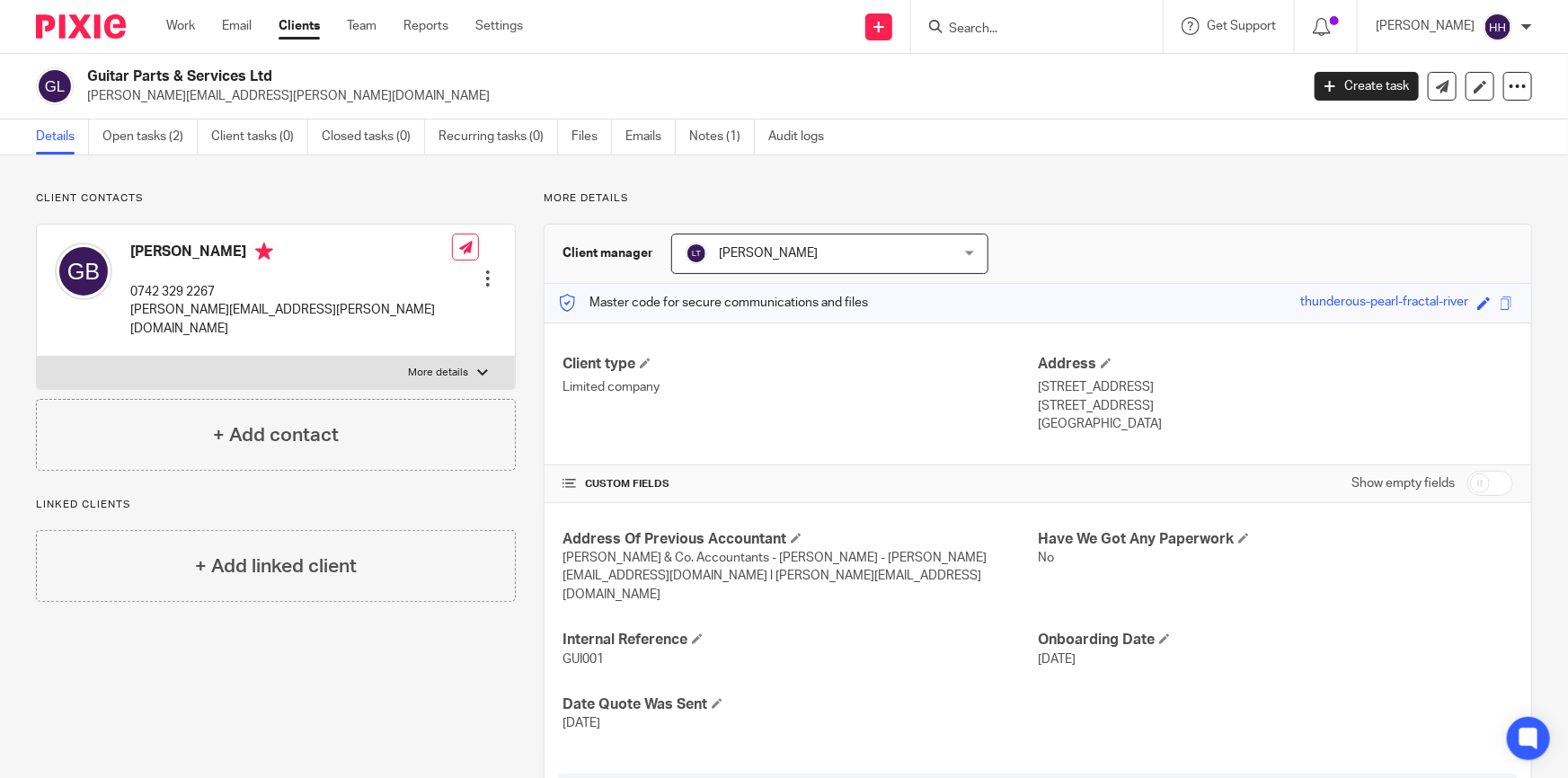
click at [1050, 29] on input "Search" at bounding box center [1028, 29] width 162 height 16
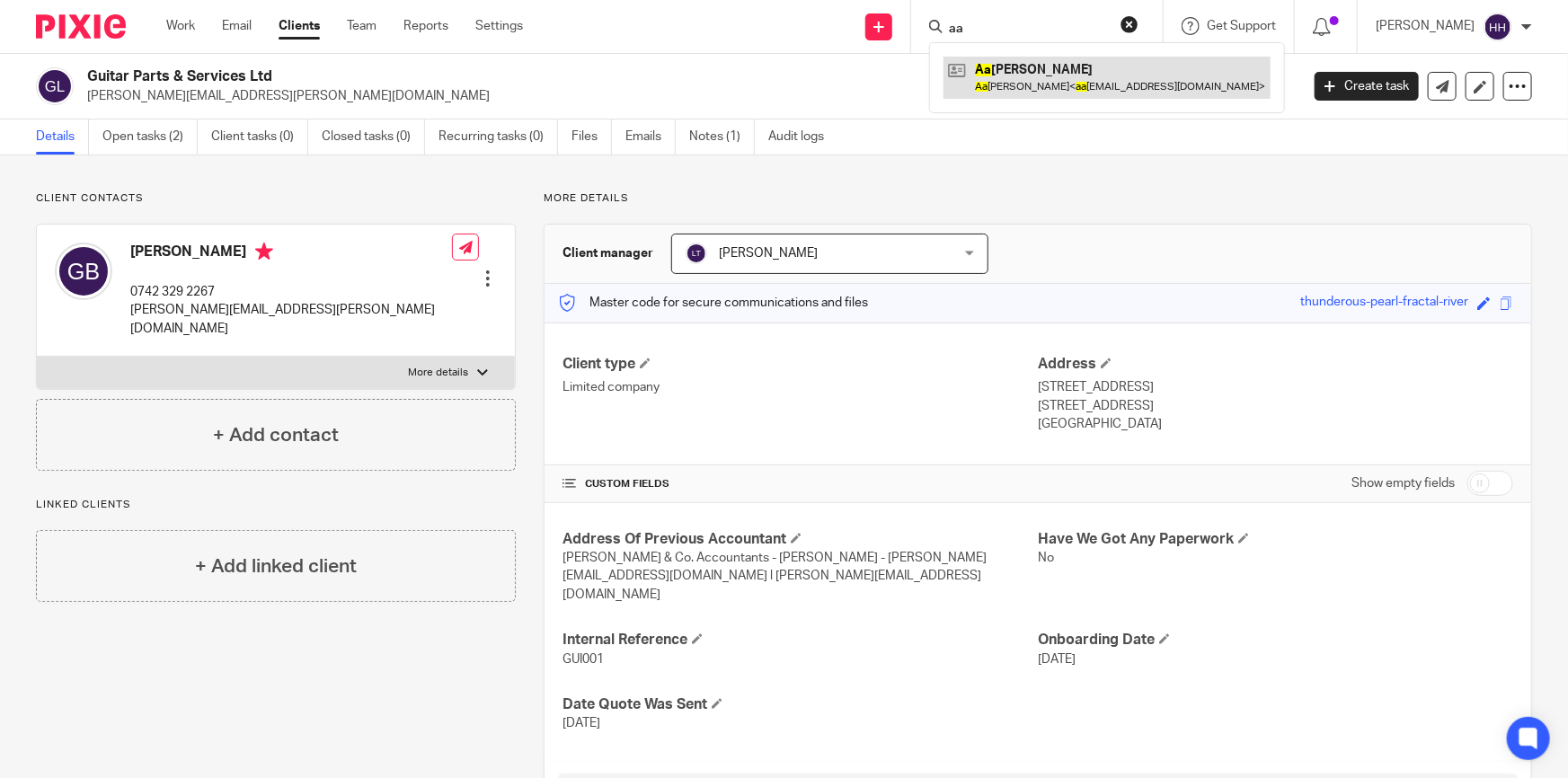
type input "aa"
click at [1032, 67] on link at bounding box center [1107, 77] width 327 height 41
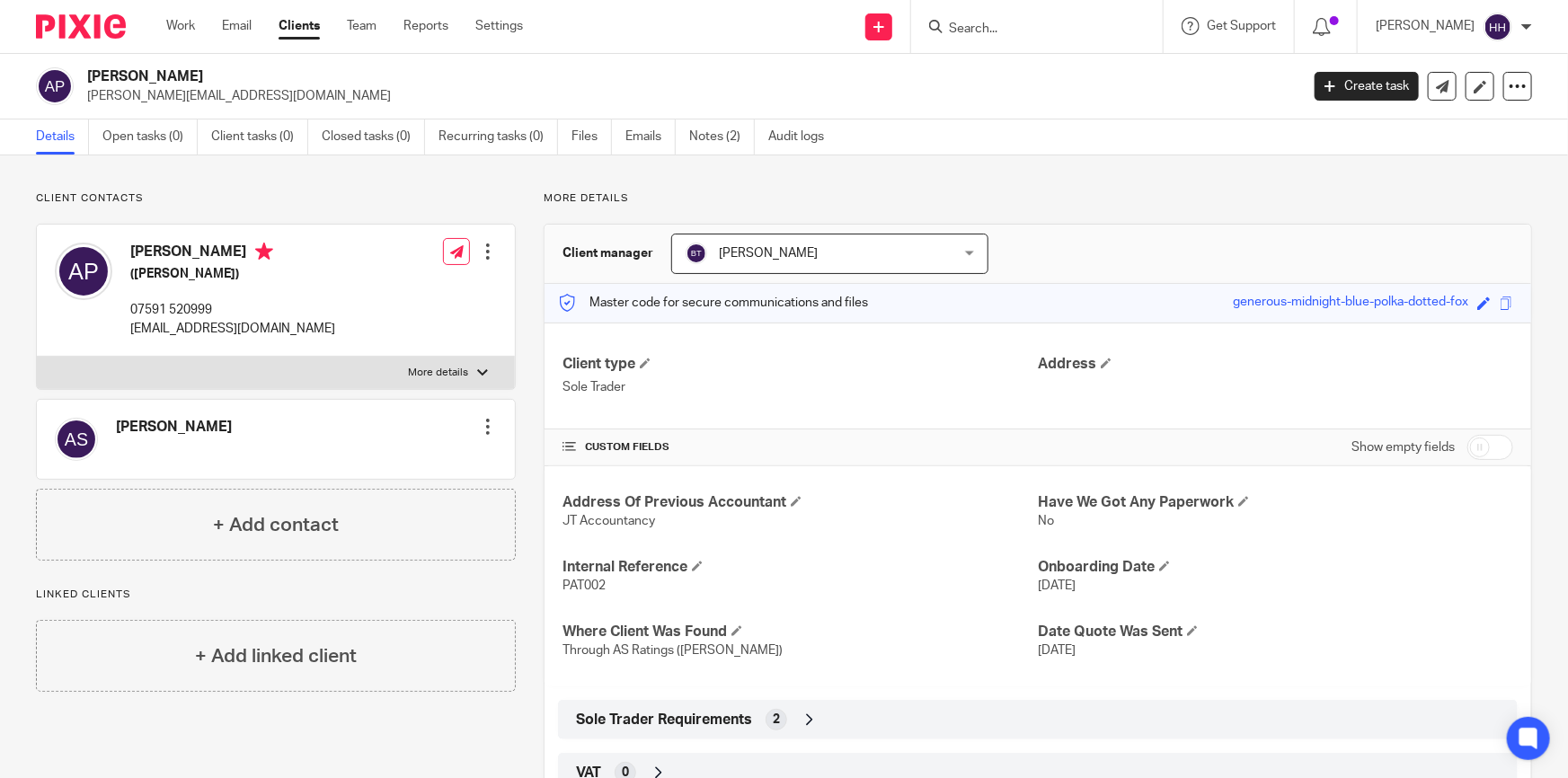
click at [1018, 24] on input "Search" at bounding box center [1028, 29] width 162 height 16
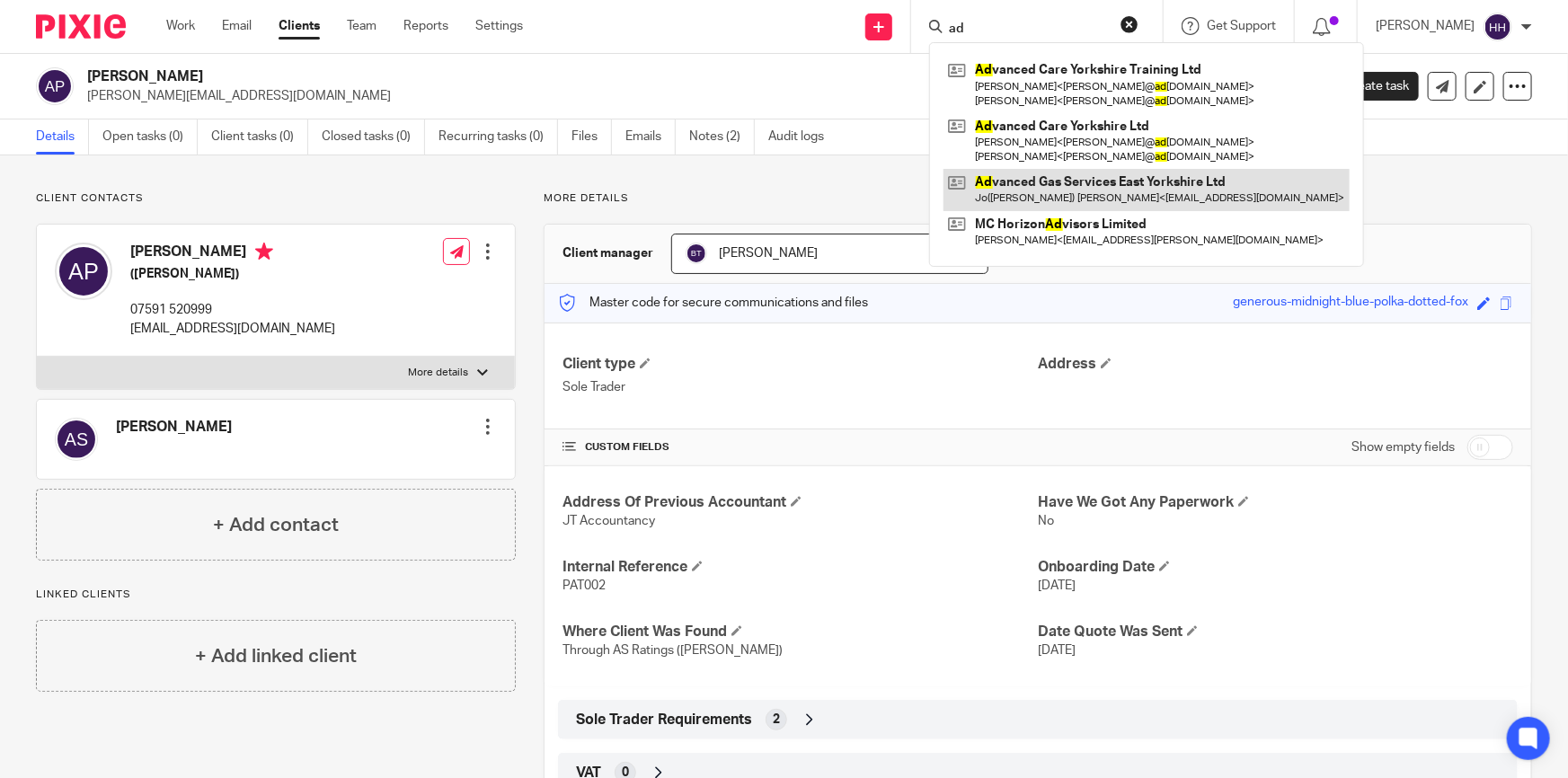
type input "ad"
click at [1091, 180] on link at bounding box center [1147, 190] width 406 height 41
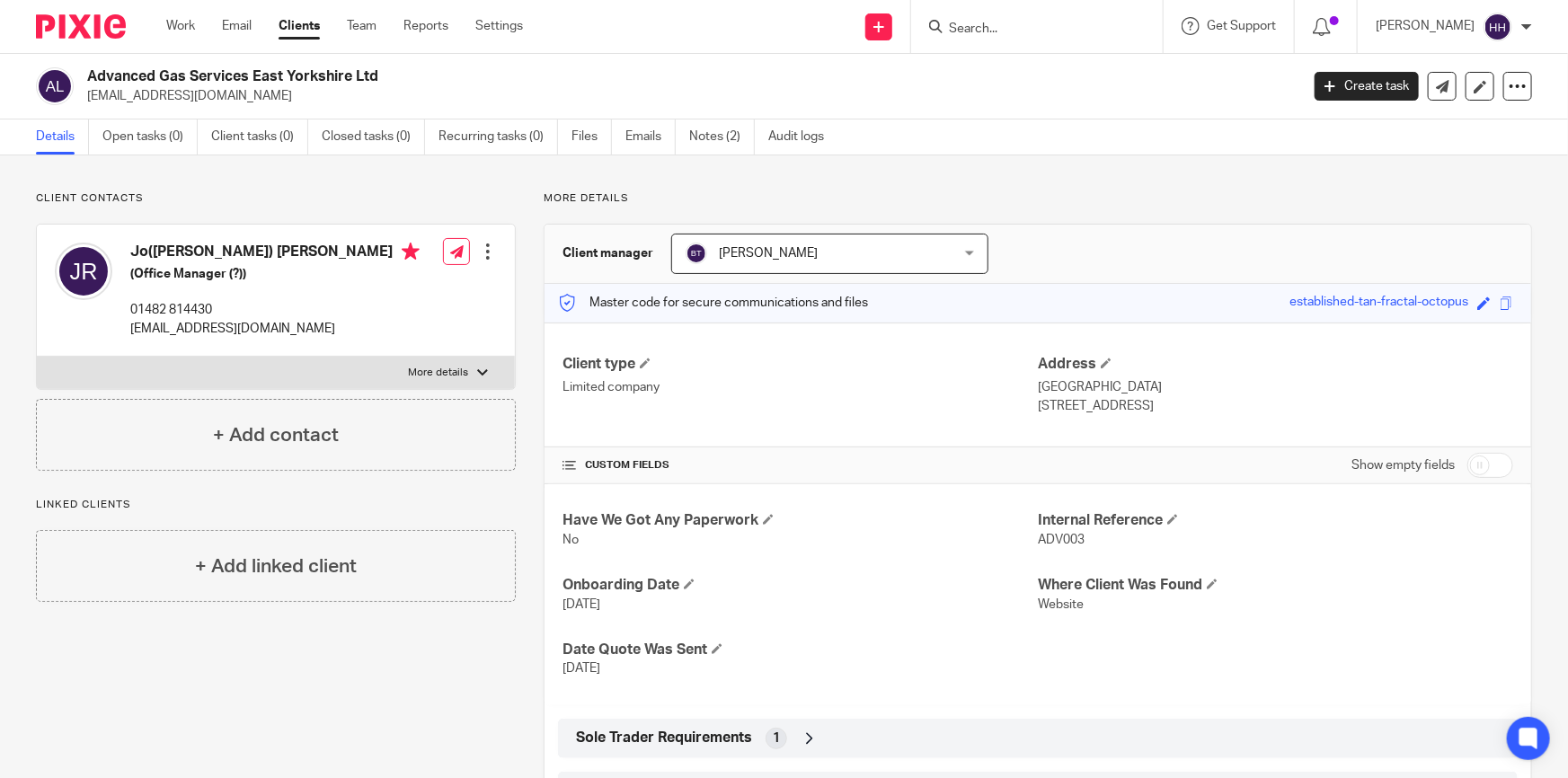
click at [305, 28] on link "Clients" at bounding box center [299, 25] width 41 height 18
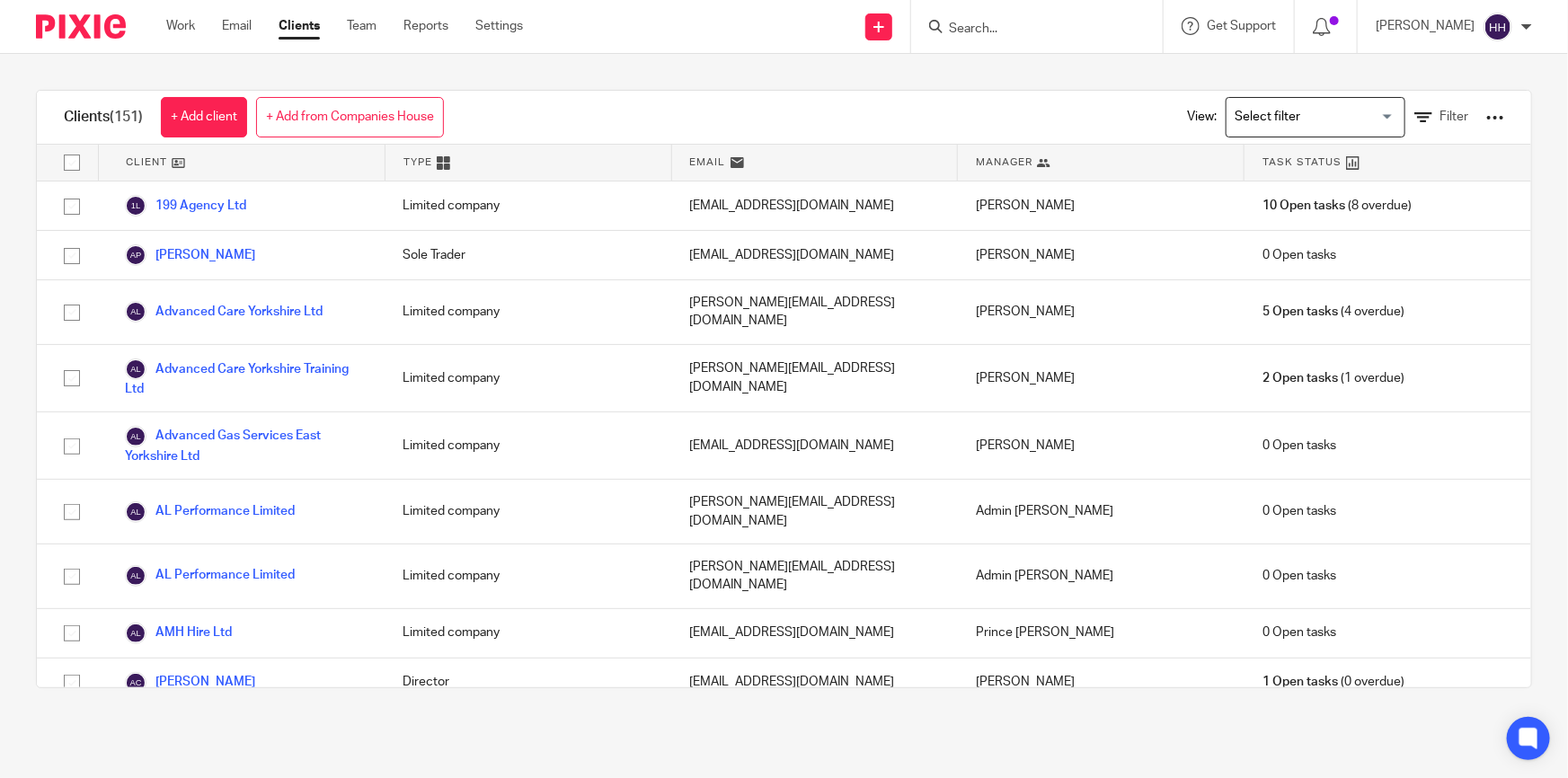
click at [1035, 12] on div at bounding box center [1036, 26] width 252 height 53
click at [1032, 25] on input "Search" at bounding box center [1028, 29] width 162 height 16
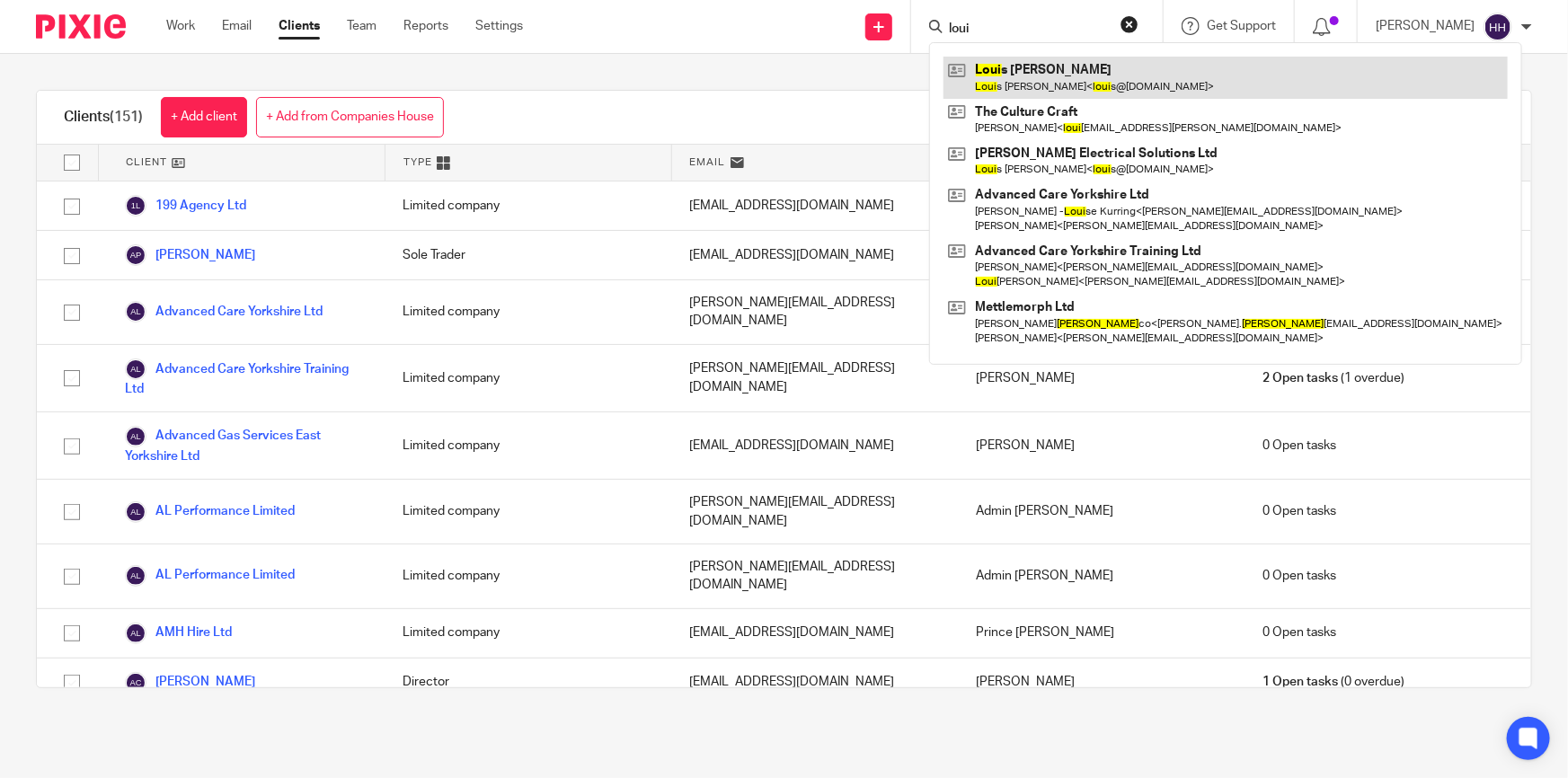
type input "loui"
click at [1080, 58] on link at bounding box center [1226, 77] width 564 height 41
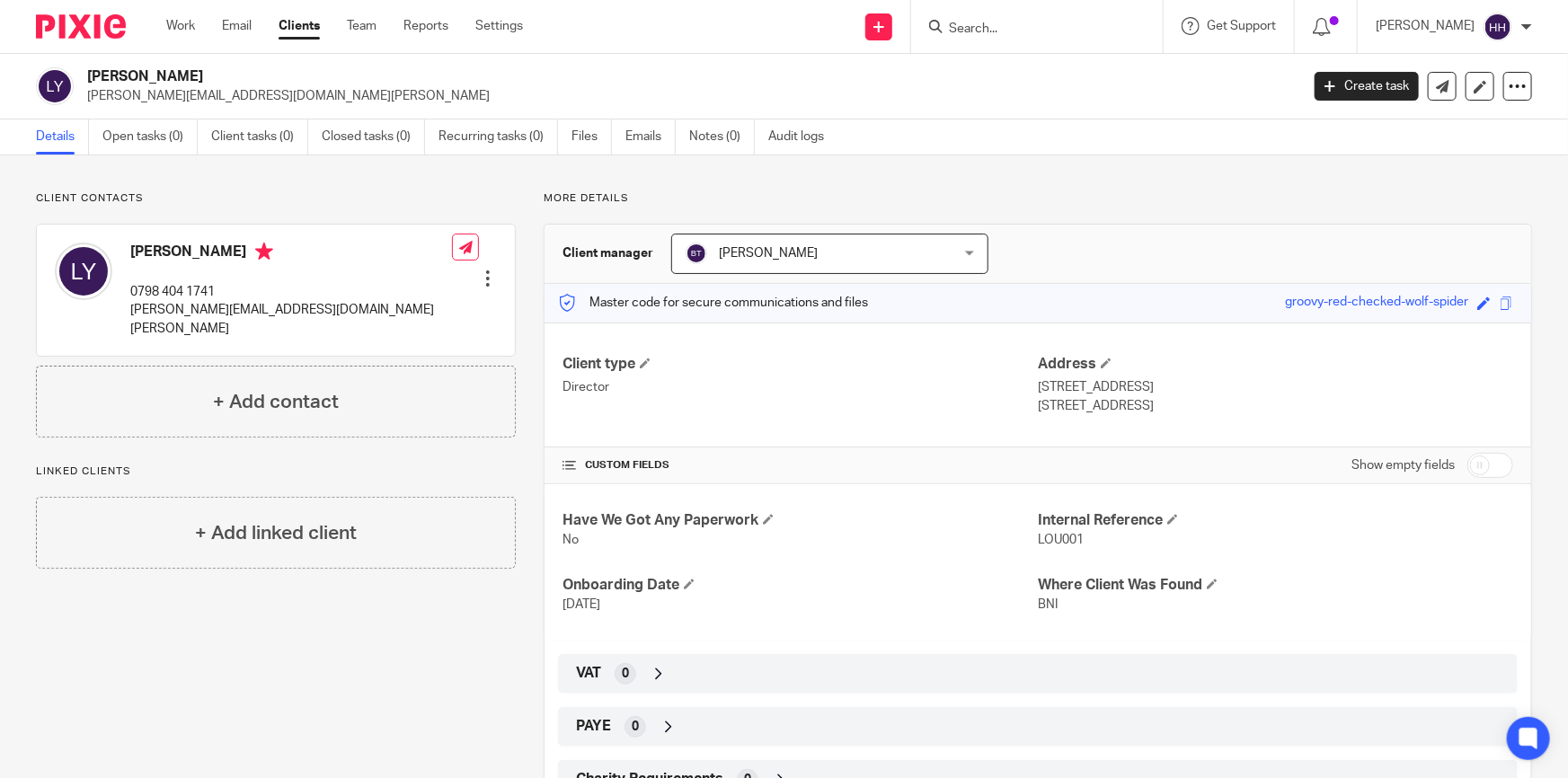
scroll to position [162, 0]
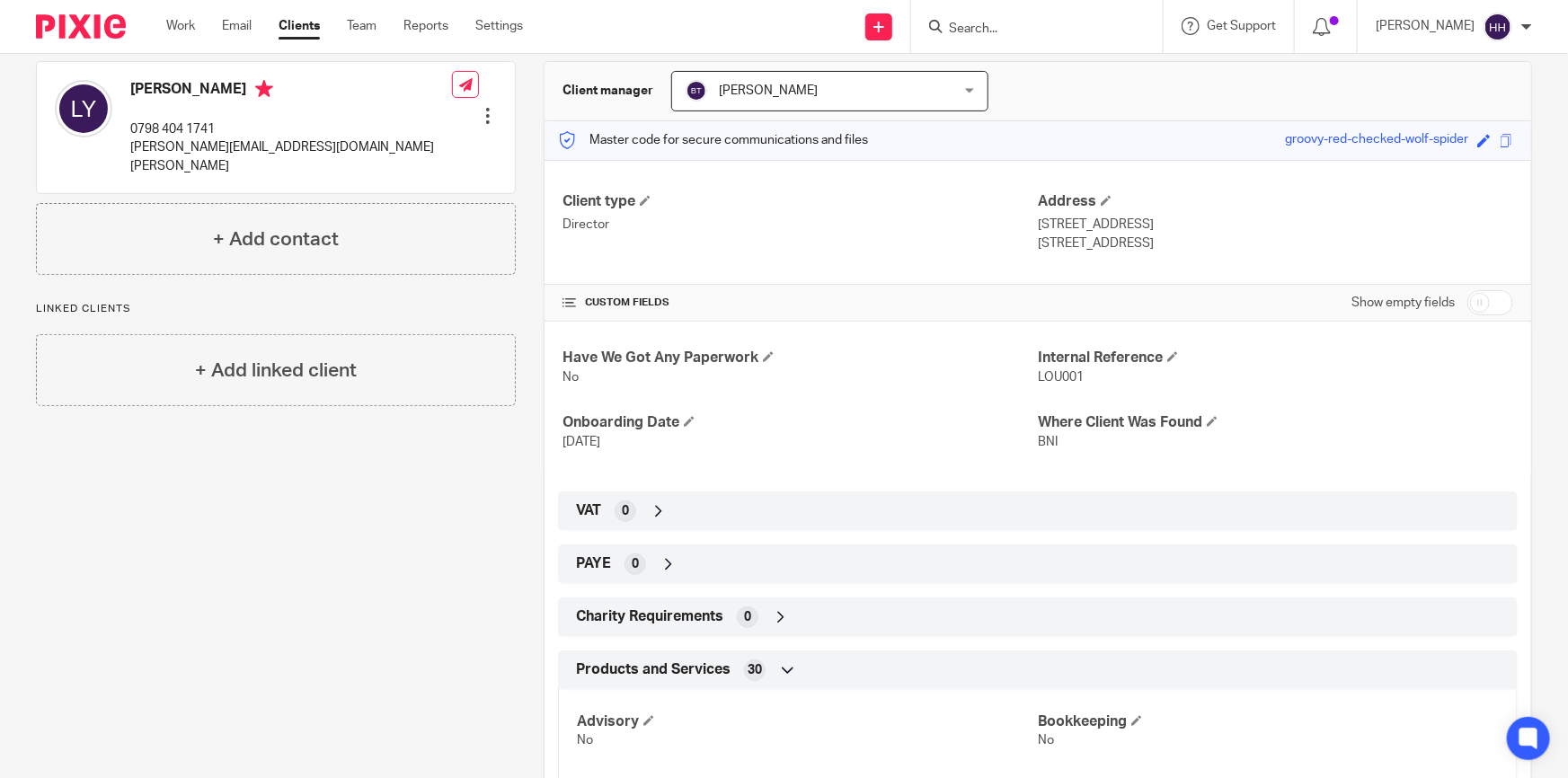
click at [1471, 302] on input "checkbox" at bounding box center [1490, 303] width 46 height 25
checkbox input "true"
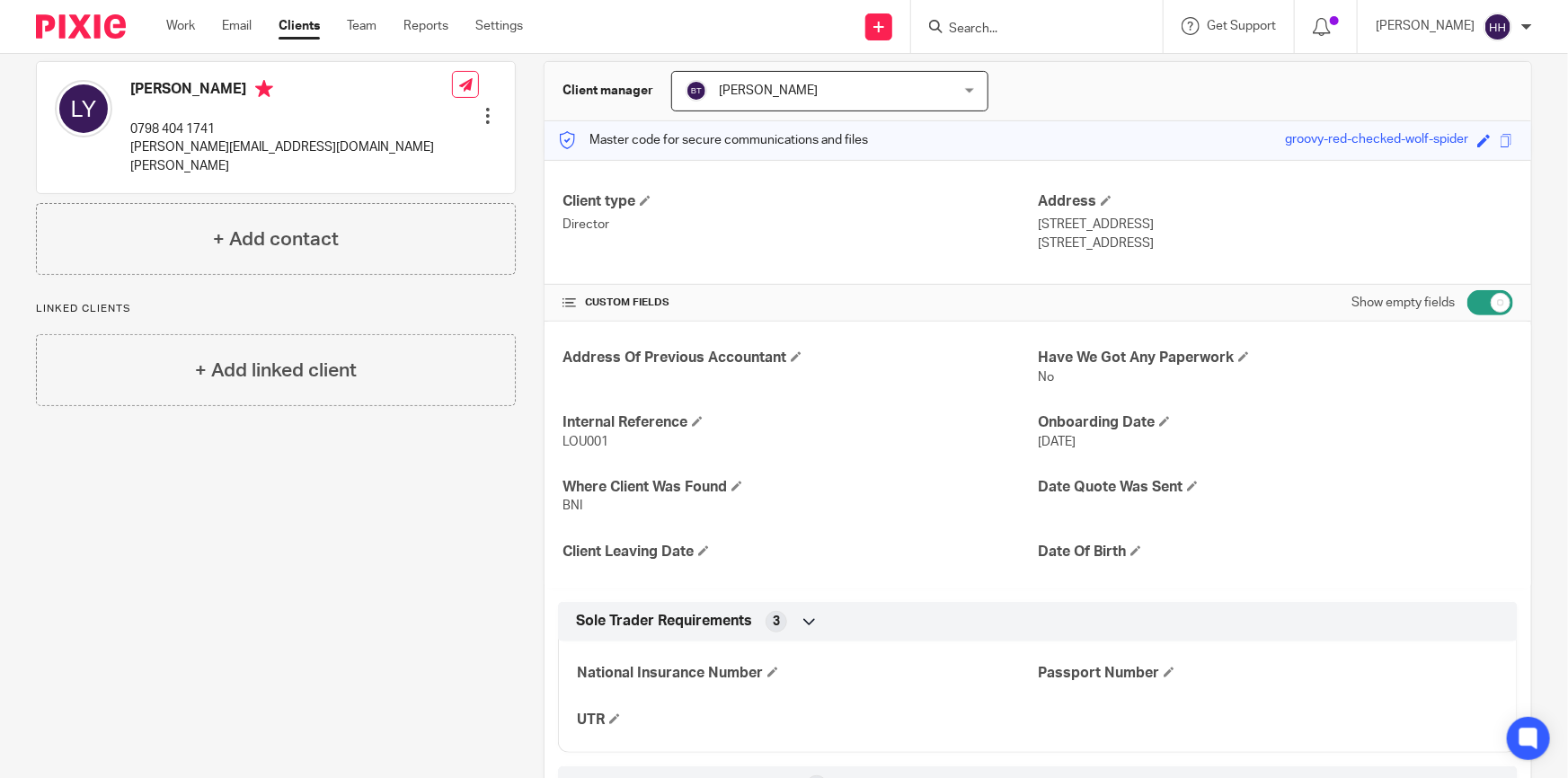
scroll to position [326, 0]
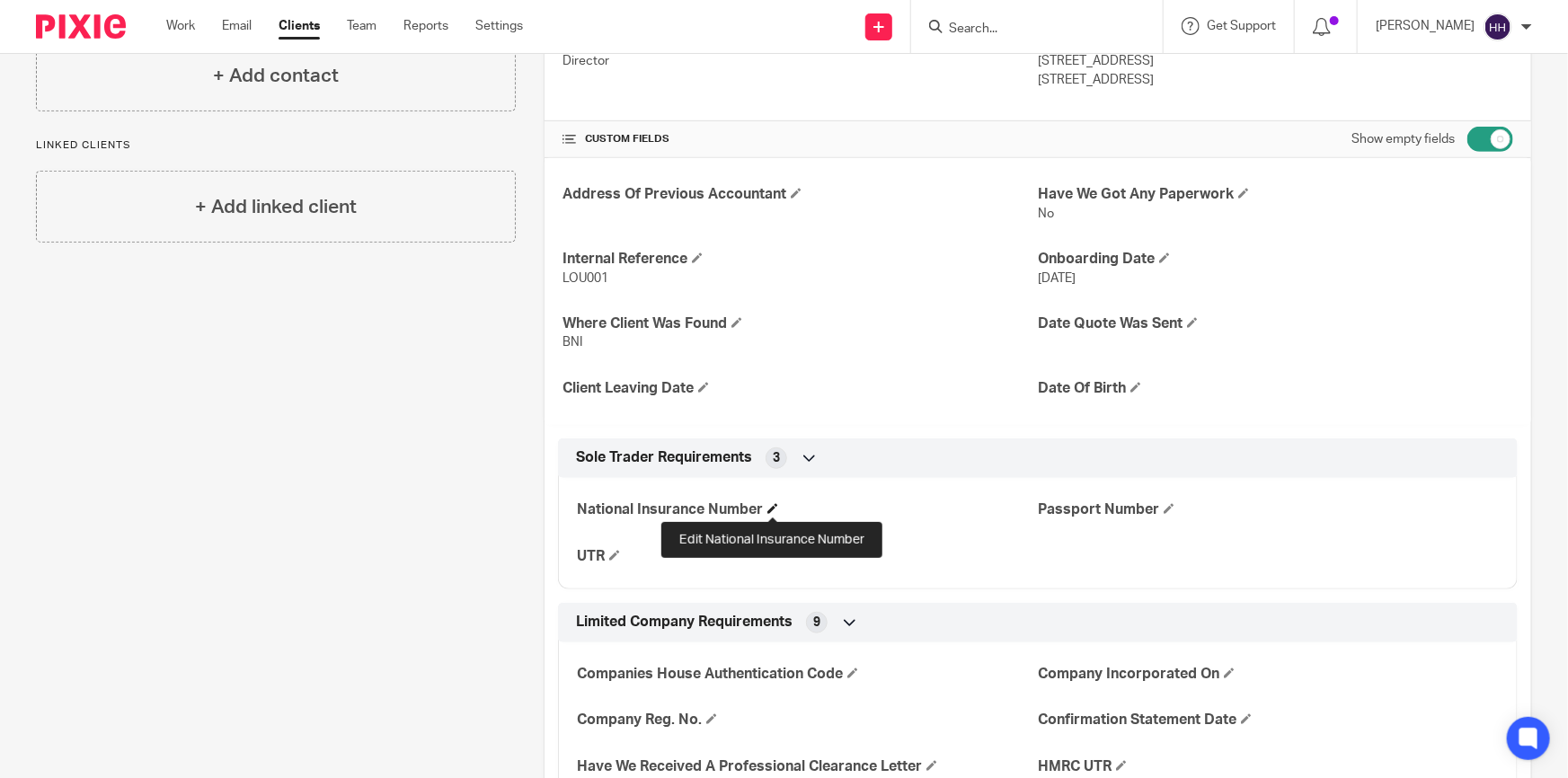
click at [767, 507] on span at bounding box center [772, 508] width 10 height 10
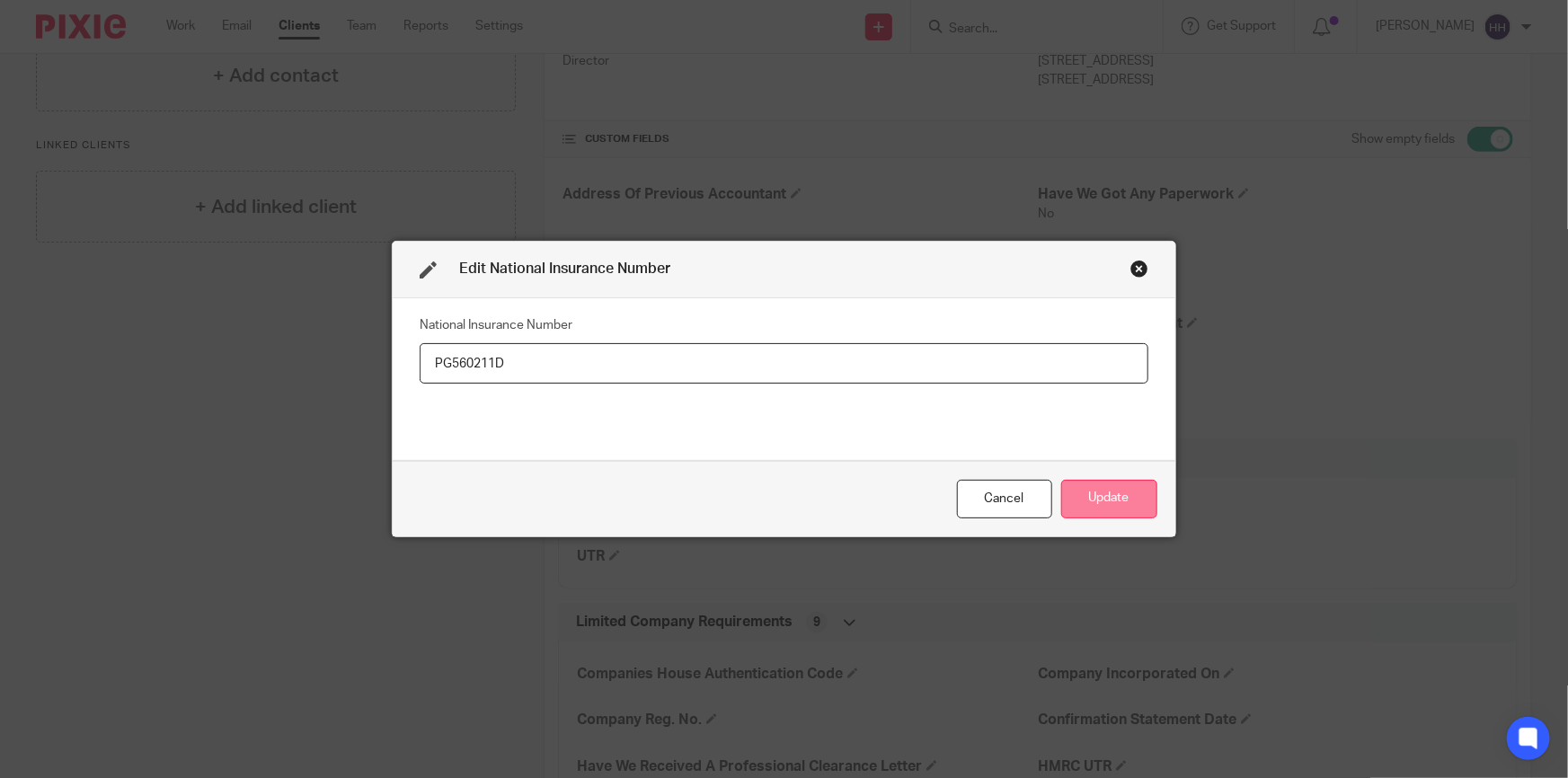
type input "PG560211D"
click at [1087, 497] on button "Update" at bounding box center [1109, 499] width 96 height 39
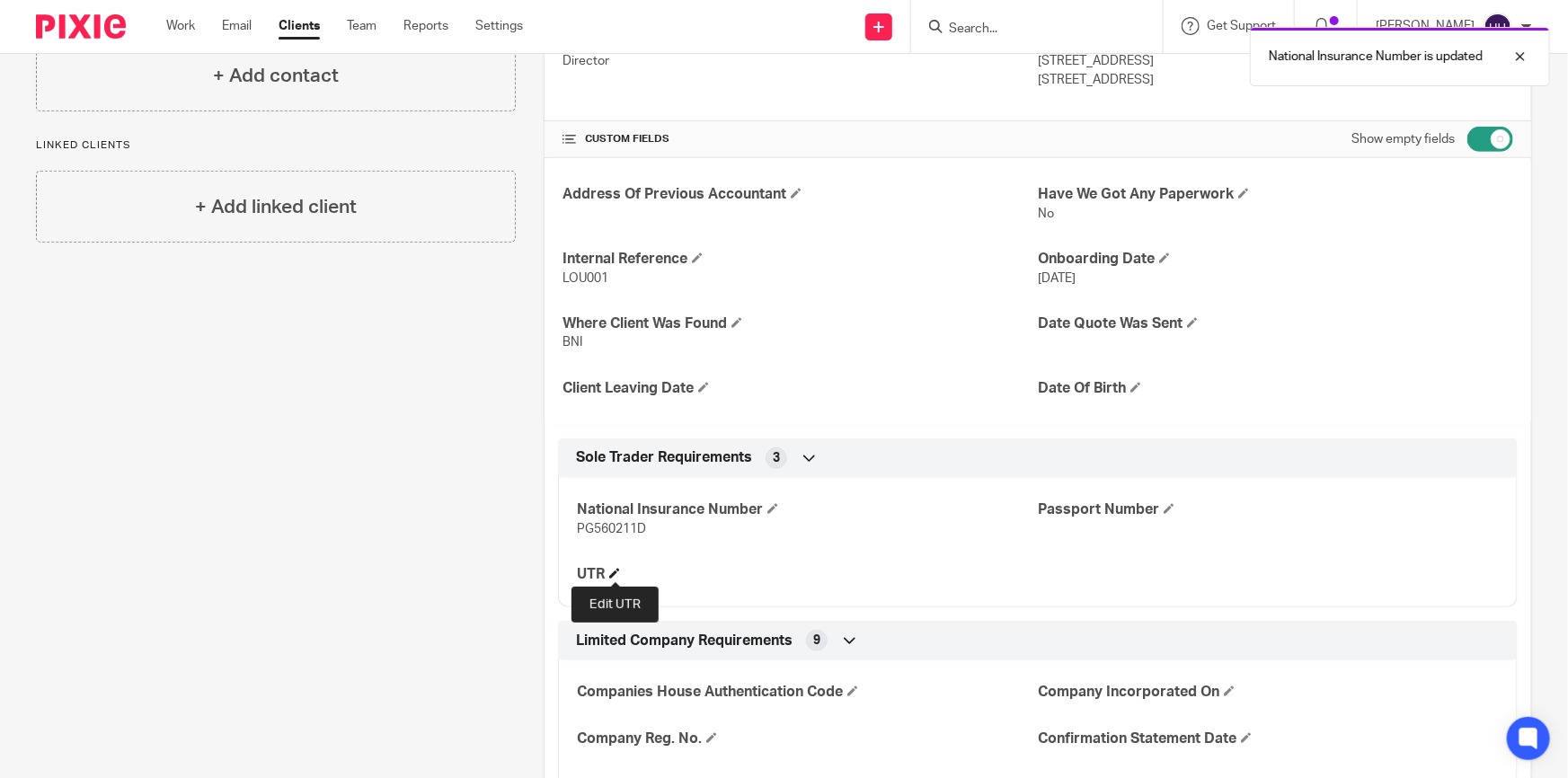
click at [616, 568] on span at bounding box center [614, 572] width 10 height 10
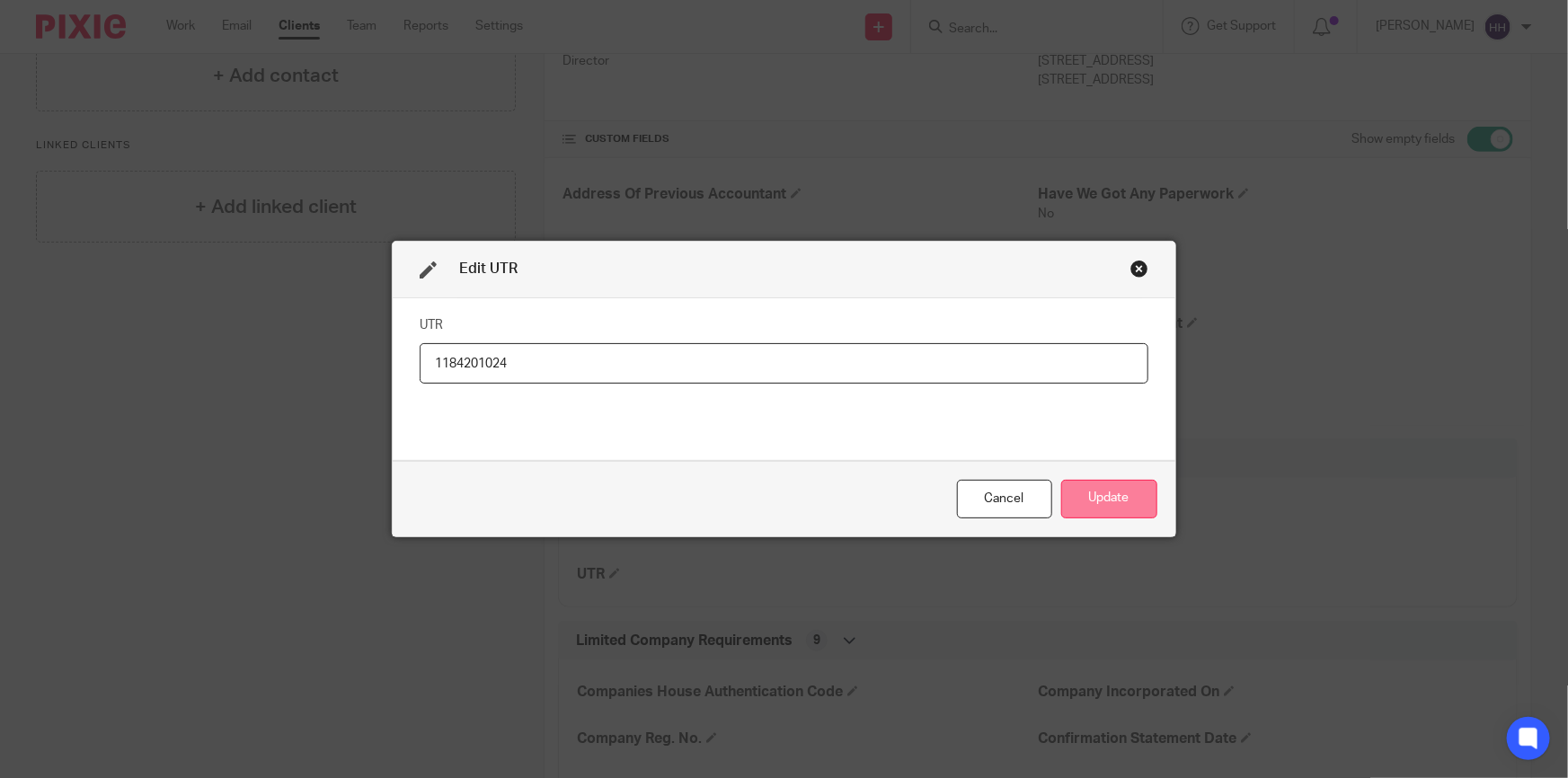
type input "1184201024"
click at [1121, 490] on button "Update" at bounding box center [1109, 499] width 96 height 39
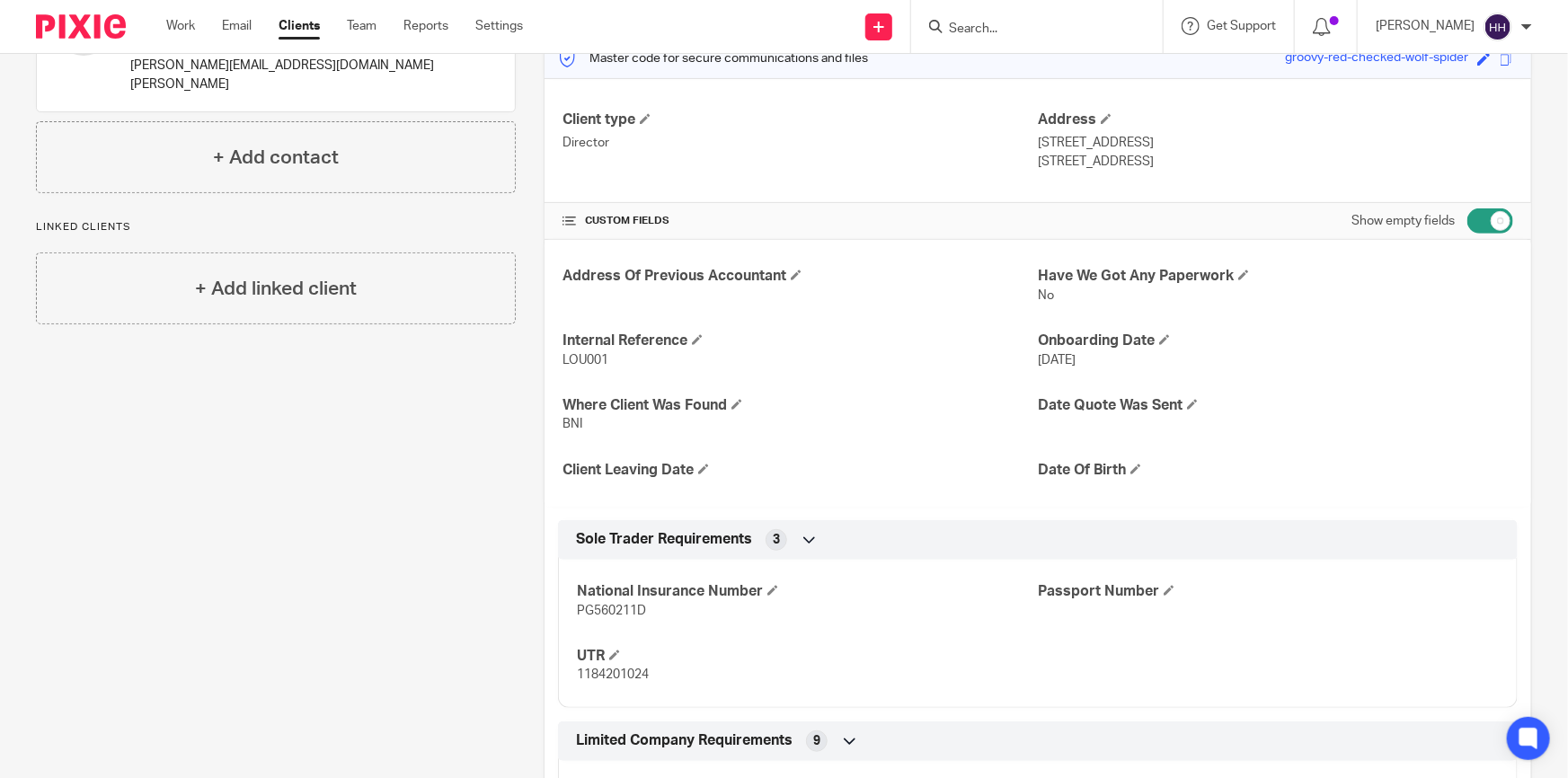
scroll to position [0, 0]
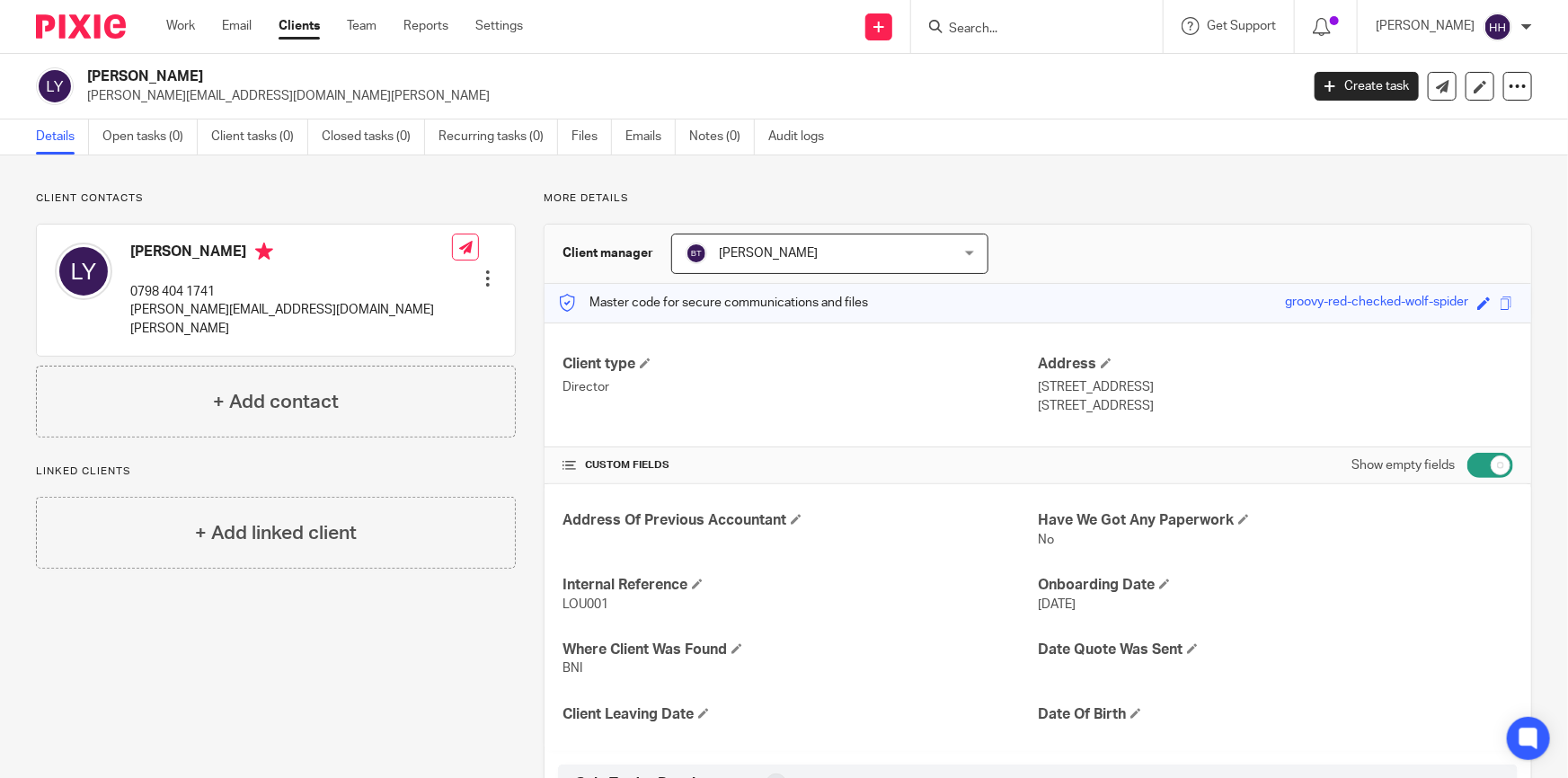
click at [1030, 30] on input "Search" at bounding box center [1028, 29] width 162 height 16
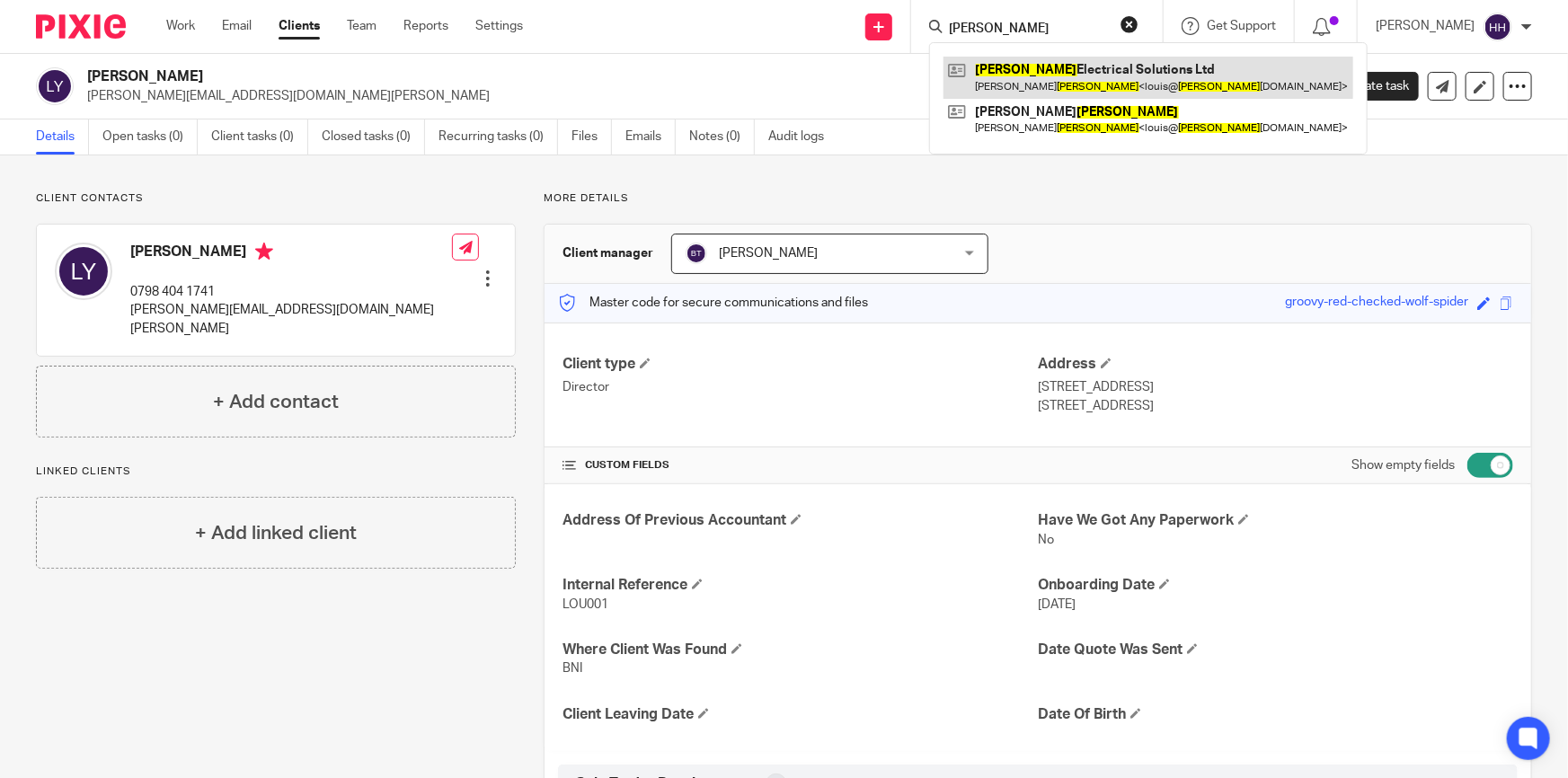
type input "YATES"
click at [1041, 70] on link at bounding box center [1148, 77] width 410 height 41
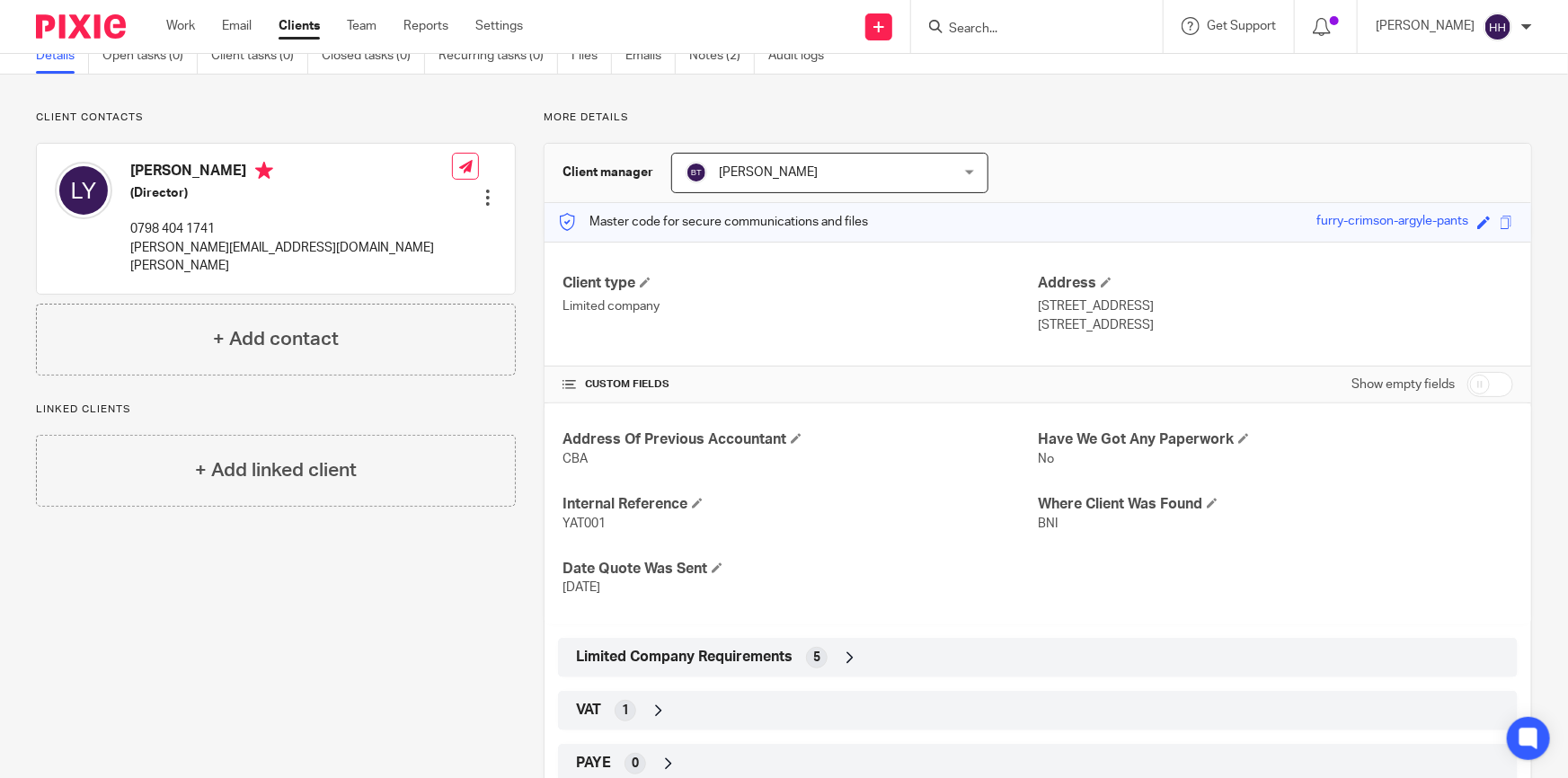
scroll to position [244, 0]
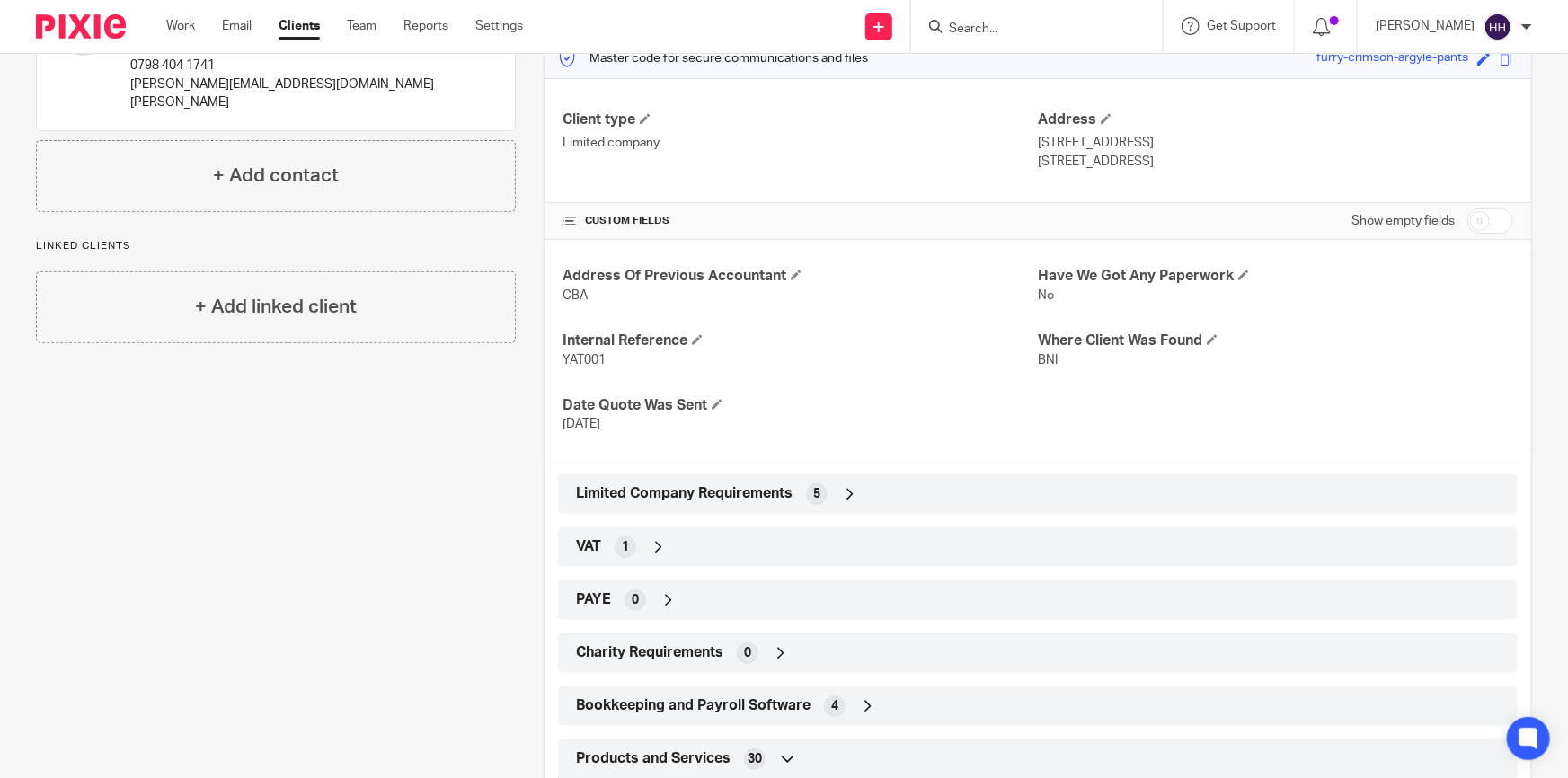
click at [867, 497] on div "Limited Company Requirements 5" at bounding box center [1037, 494] width 933 height 30
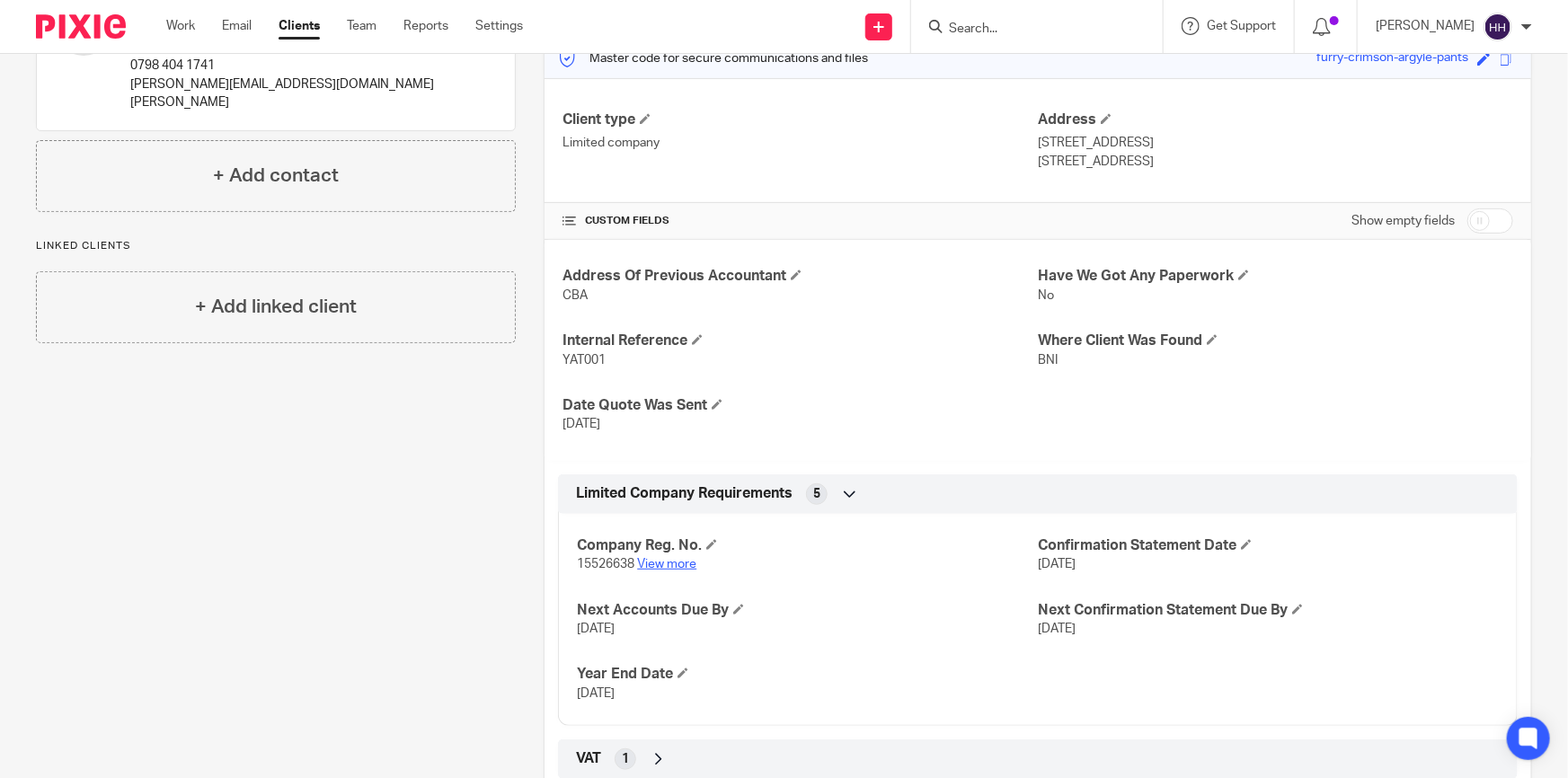
click at [678, 558] on link "View more" at bounding box center [667, 564] width 59 height 12
